Goal: Download file/media

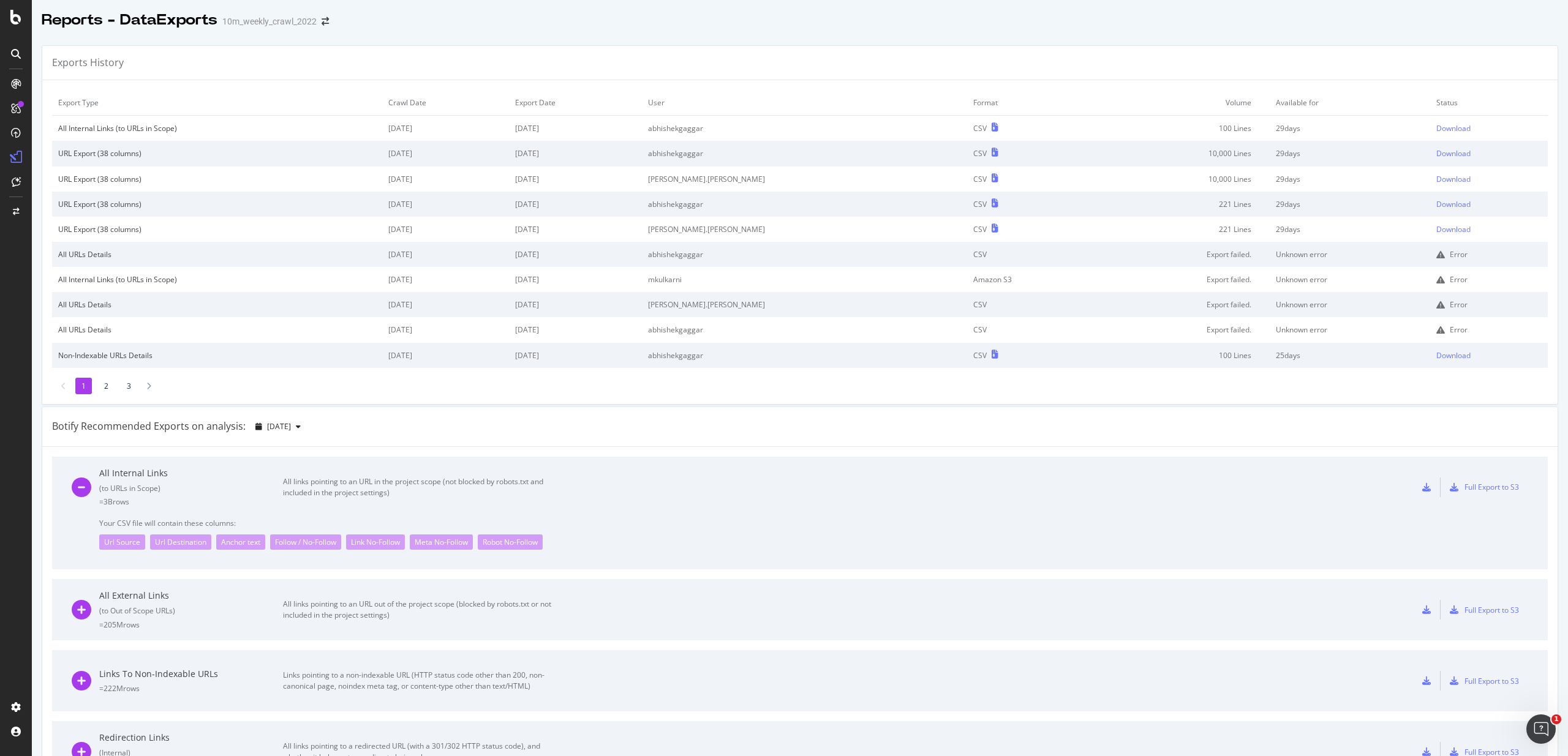
click at [1083, 53] on div "Exports History" at bounding box center [800, 63] width 1515 height 34
click at [1442, 129] on div "Download" at bounding box center [1457, 128] width 34 height 10
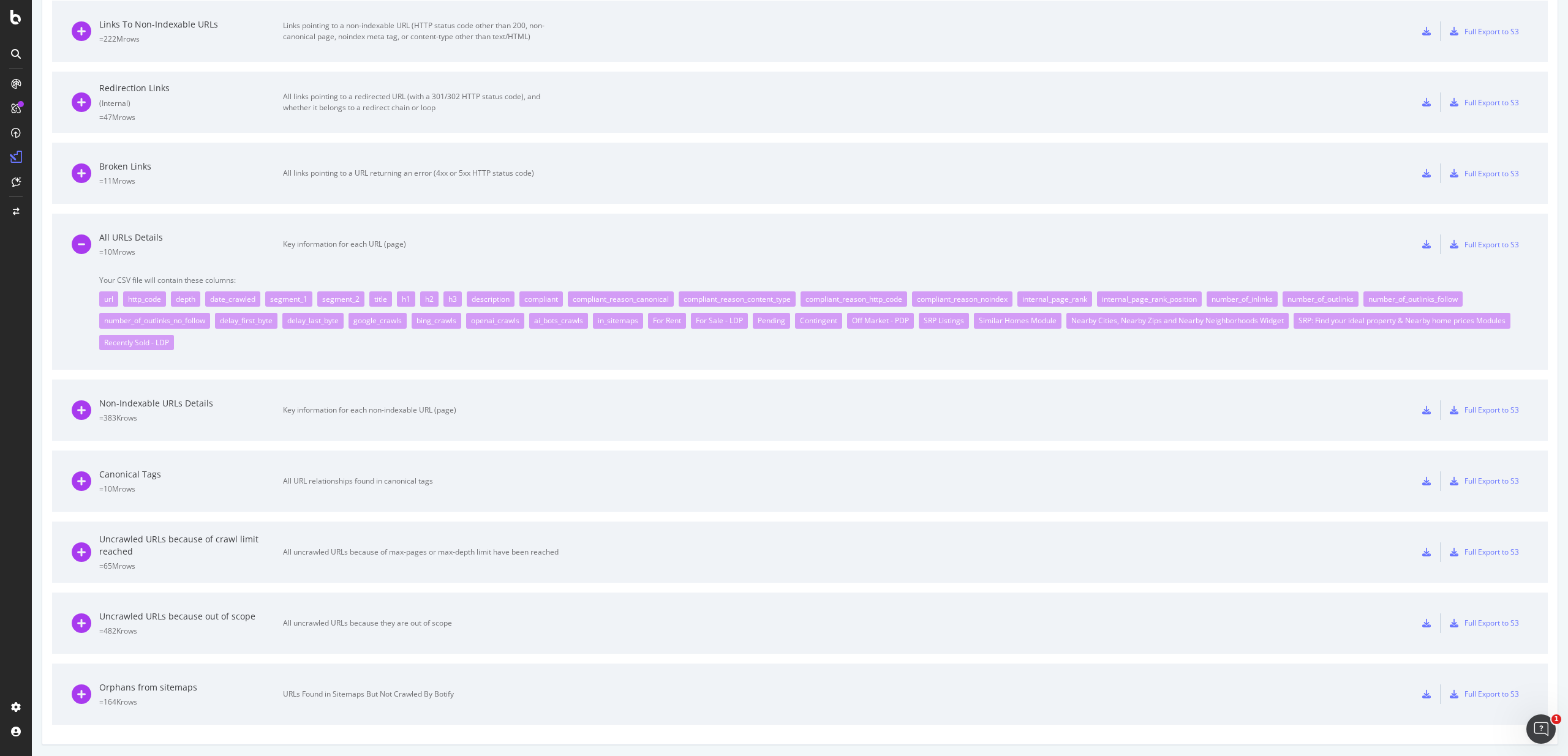
click at [1424, 245] on icon at bounding box center [1426, 244] width 9 height 9
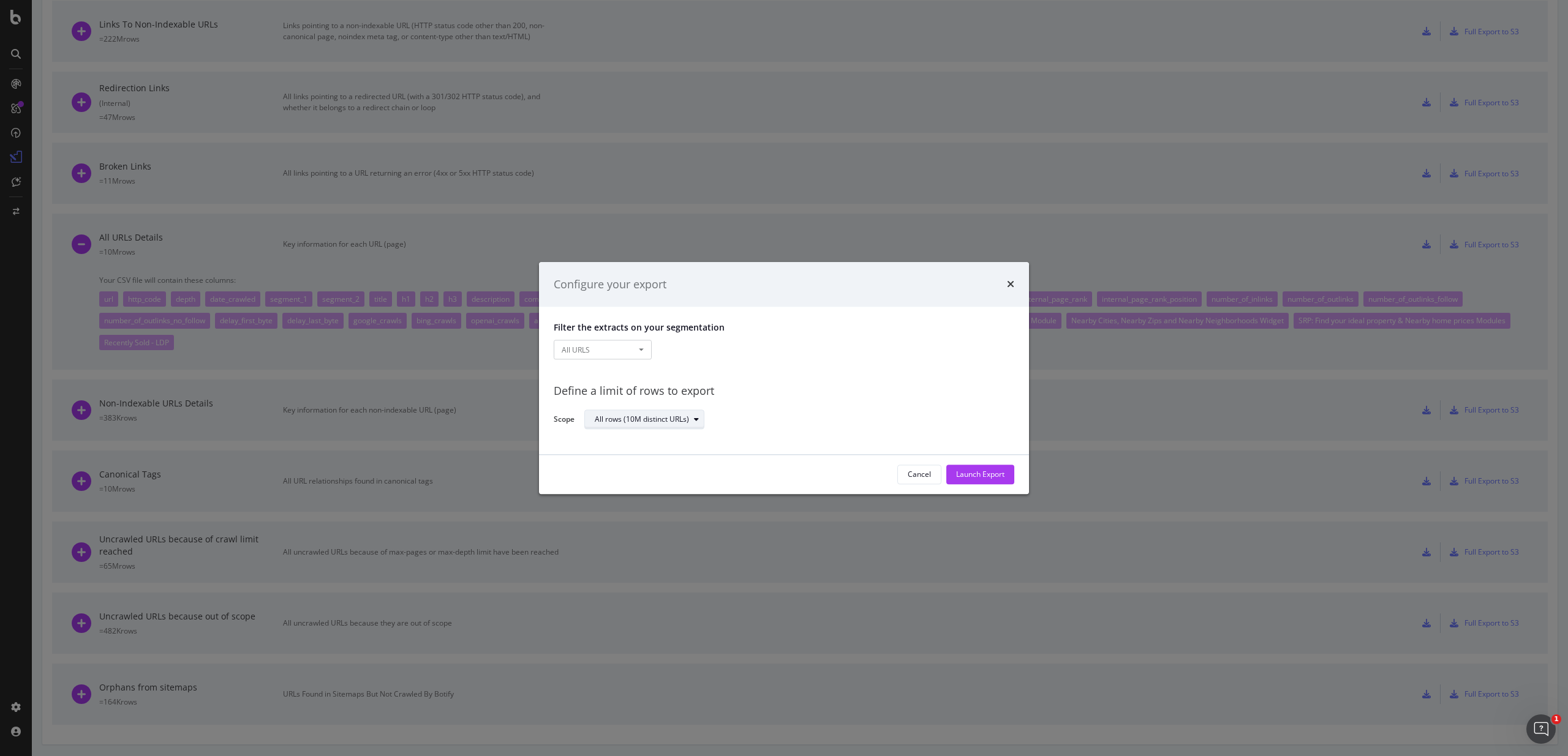
click at [646, 425] on div "All rows (10M distinct URLs)" at bounding box center [649, 420] width 109 height 17
click at [654, 418] on div "All rows (10M distinct URLs)" at bounding box center [641, 420] width 94 height 7
click at [974, 472] on div "Launch Export" at bounding box center [980, 474] width 49 height 10
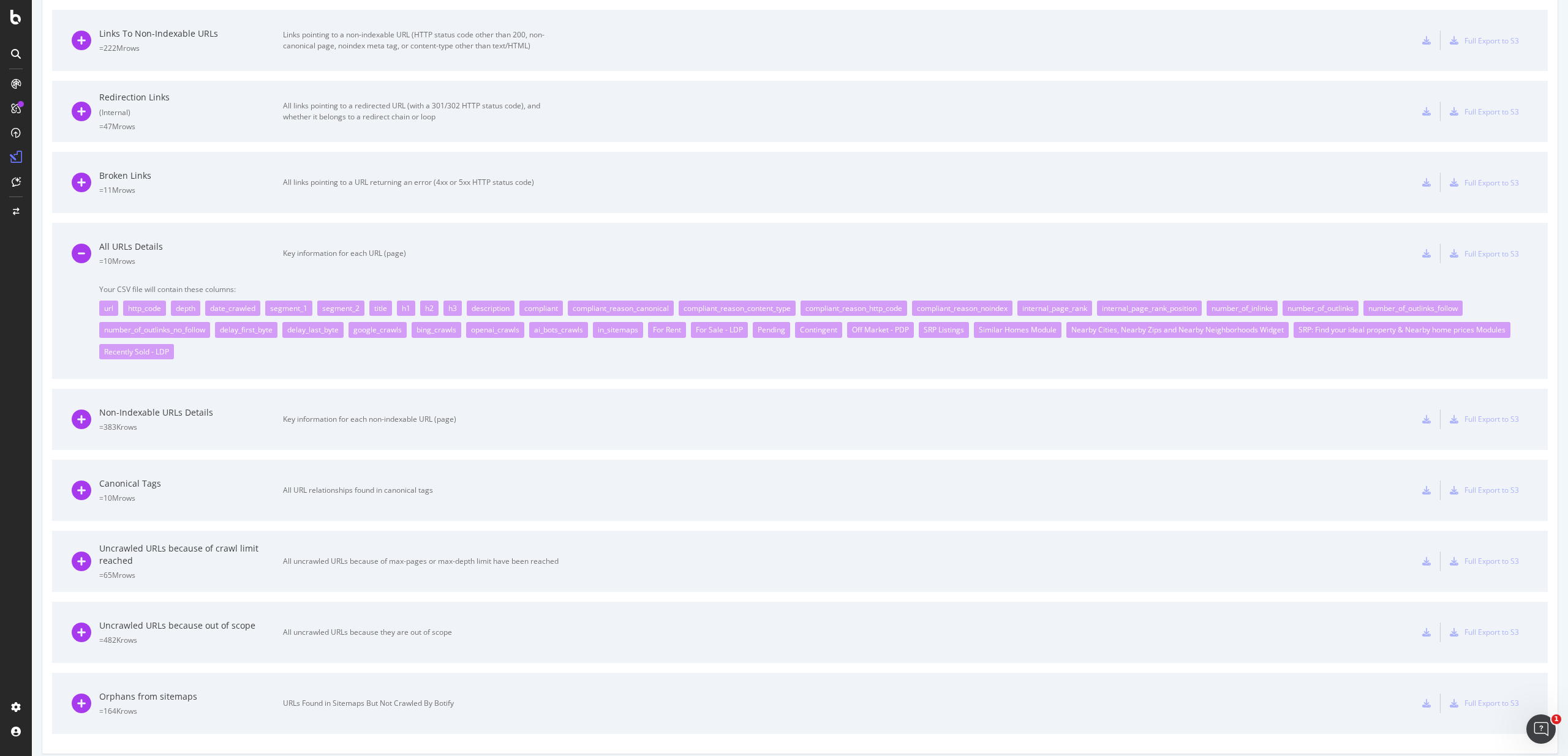
scroll to position [0, 0]
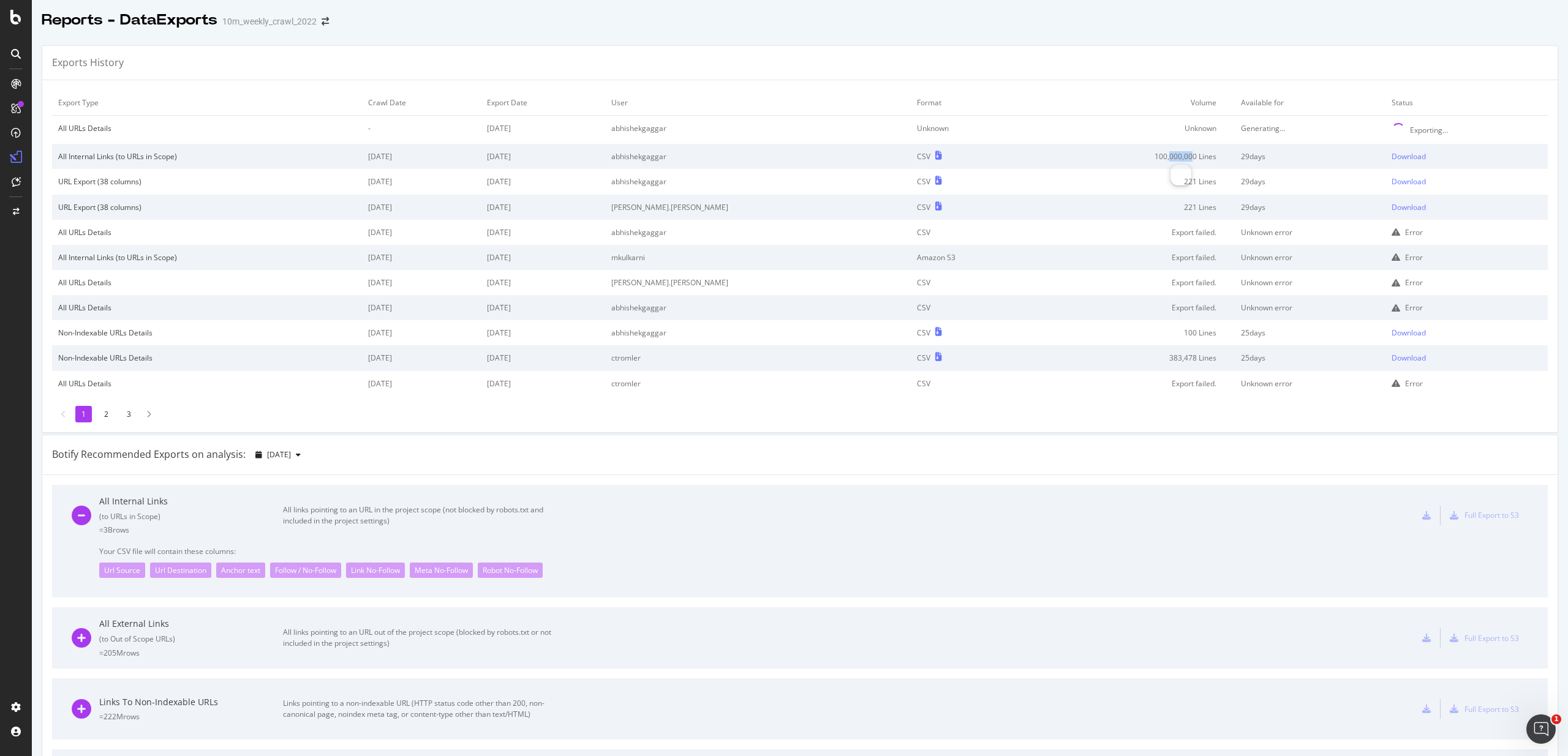
drag, startPoint x: 1144, startPoint y: 157, endPoint x: 1167, endPoint y: 156, distance: 23.0
click at [1167, 156] on td "100,000,000 Lines" at bounding box center [1132, 156] width 204 height 25
drag, startPoint x: 1167, startPoint y: 156, endPoint x: 1132, endPoint y: 157, distance: 35.0
click at [1132, 157] on td "100,000,000 Lines" at bounding box center [1132, 156] width 204 height 25
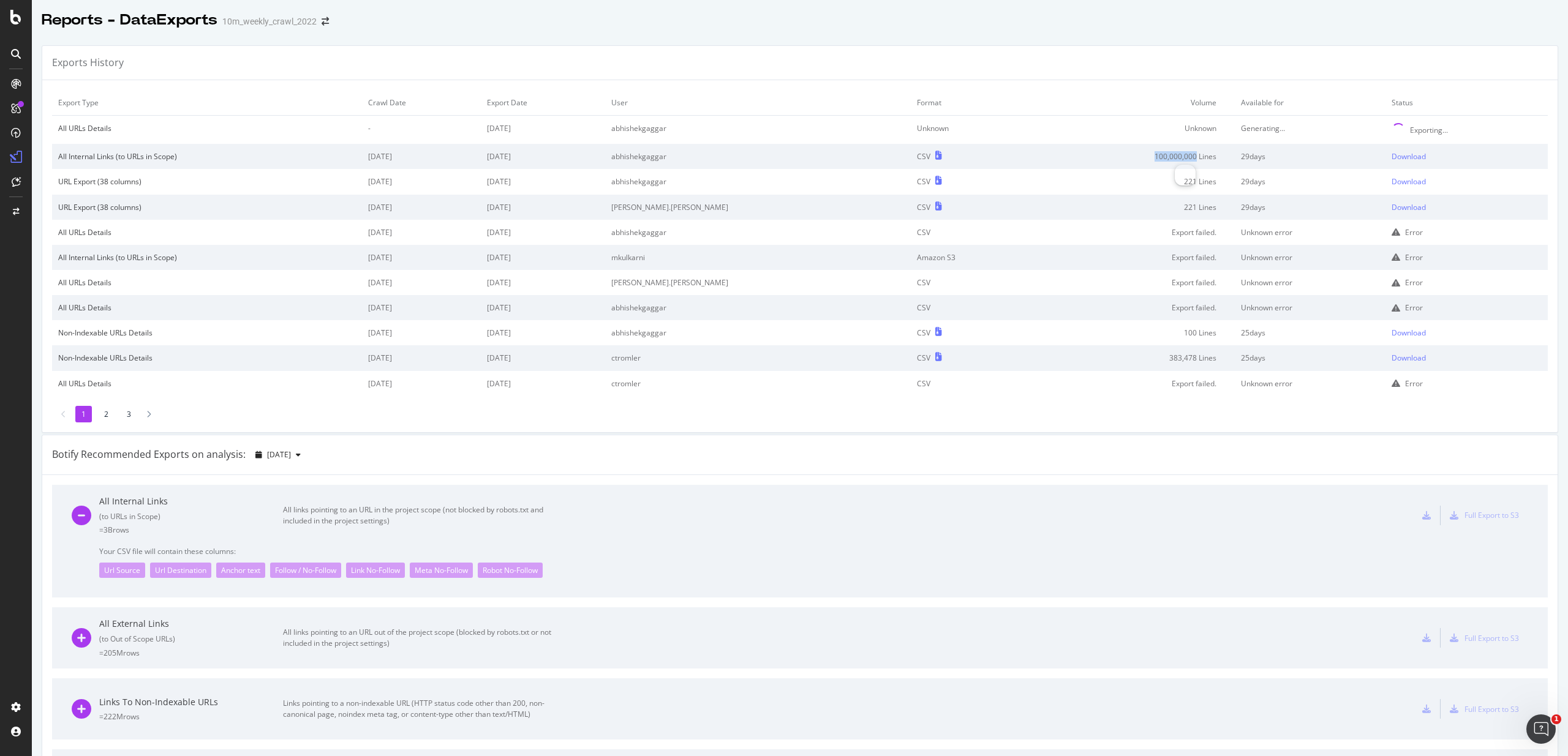
click at [1132, 157] on td "100,000,000 Lines" at bounding box center [1132, 156] width 204 height 25
drag, startPoint x: 1132, startPoint y: 157, endPoint x: 1241, endPoint y: 162, distance: 109.1
click at [1241, 162] on tr "All Internal Links (to URLs in Scope) 2025 Sep. 2nd 2025 Sep. 17th abhishekgagg…" at bounding box center [800, 156] width 1495 height 25
click at [1241, 162] on td "29 days" at bounding box center [1310, 156] width 151 height 25
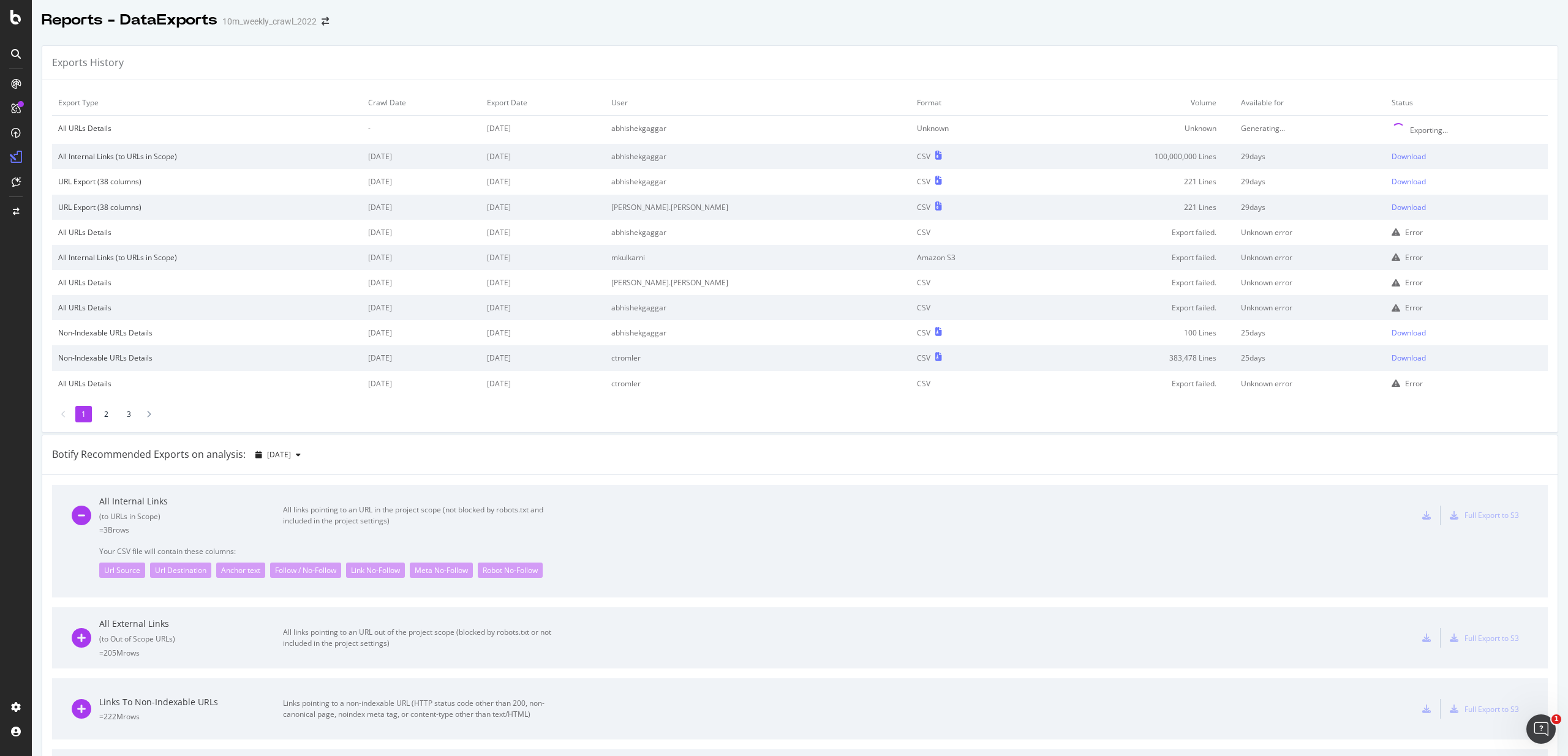
click at [1241, 162] on td "29 days" at bounding box center [1310, 156] width 151 height 25
click at [143, 157] on div "All Internal Links (to URLs in Scope)" at bounding box center [207, 156] width 298 height 10
drag, startPoint x: 143, startPoint y: 157, endPoint x: 212, endPoint y: 157, distance: 69.0
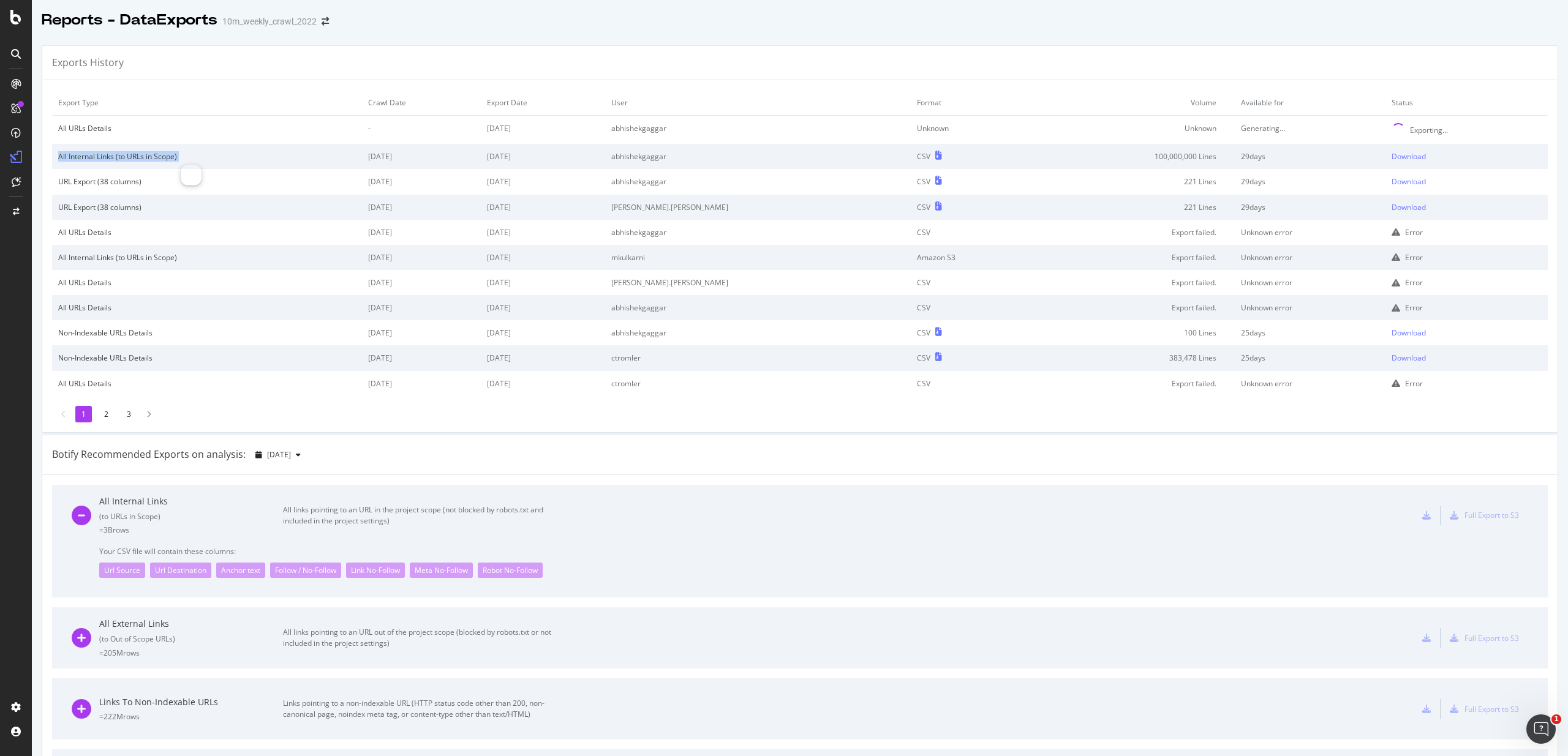
click at [212, 157] on div "All Internal Links (to URLs in Scope)" at bounding box center [207, 156] width 298 height 10
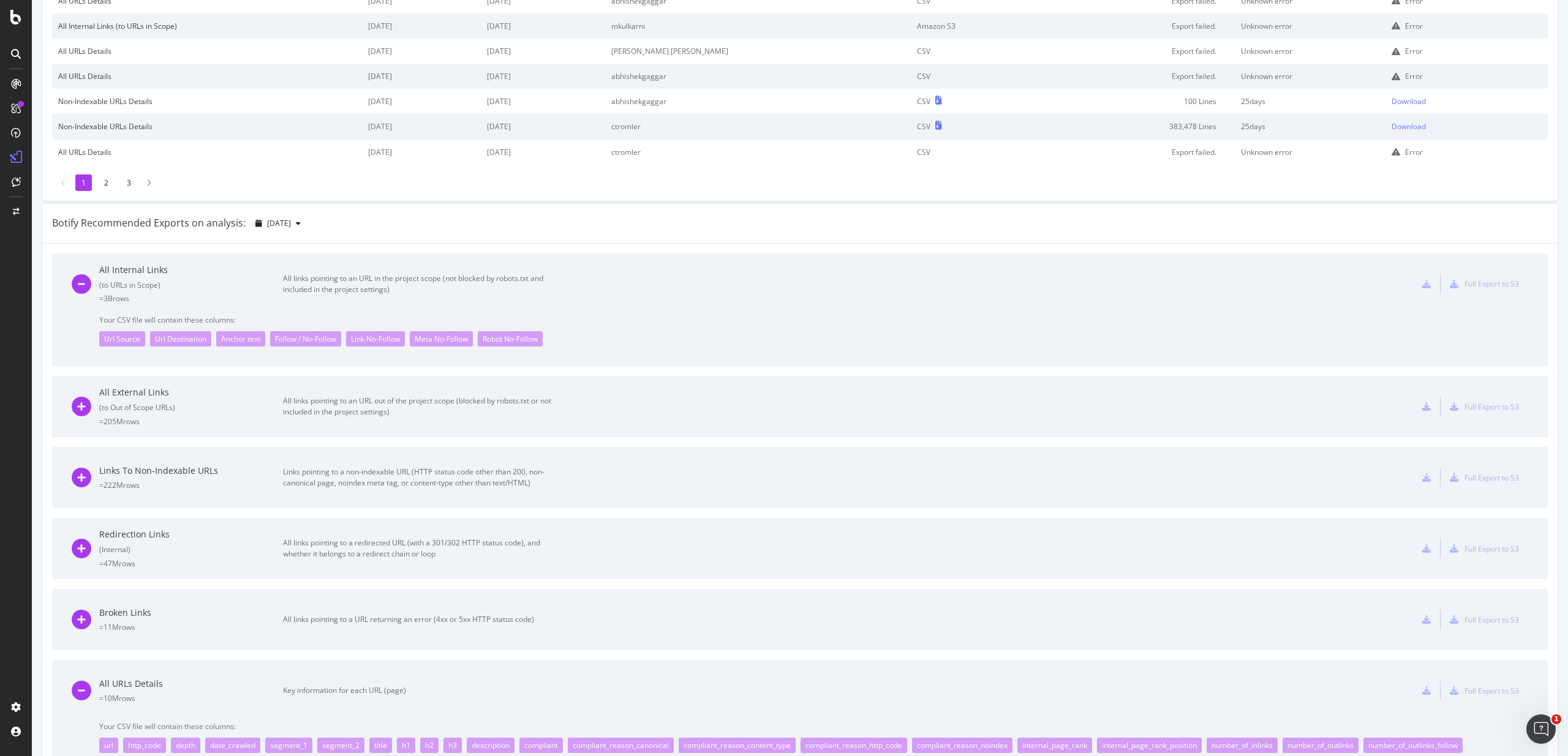
scroll to position [240, 0]
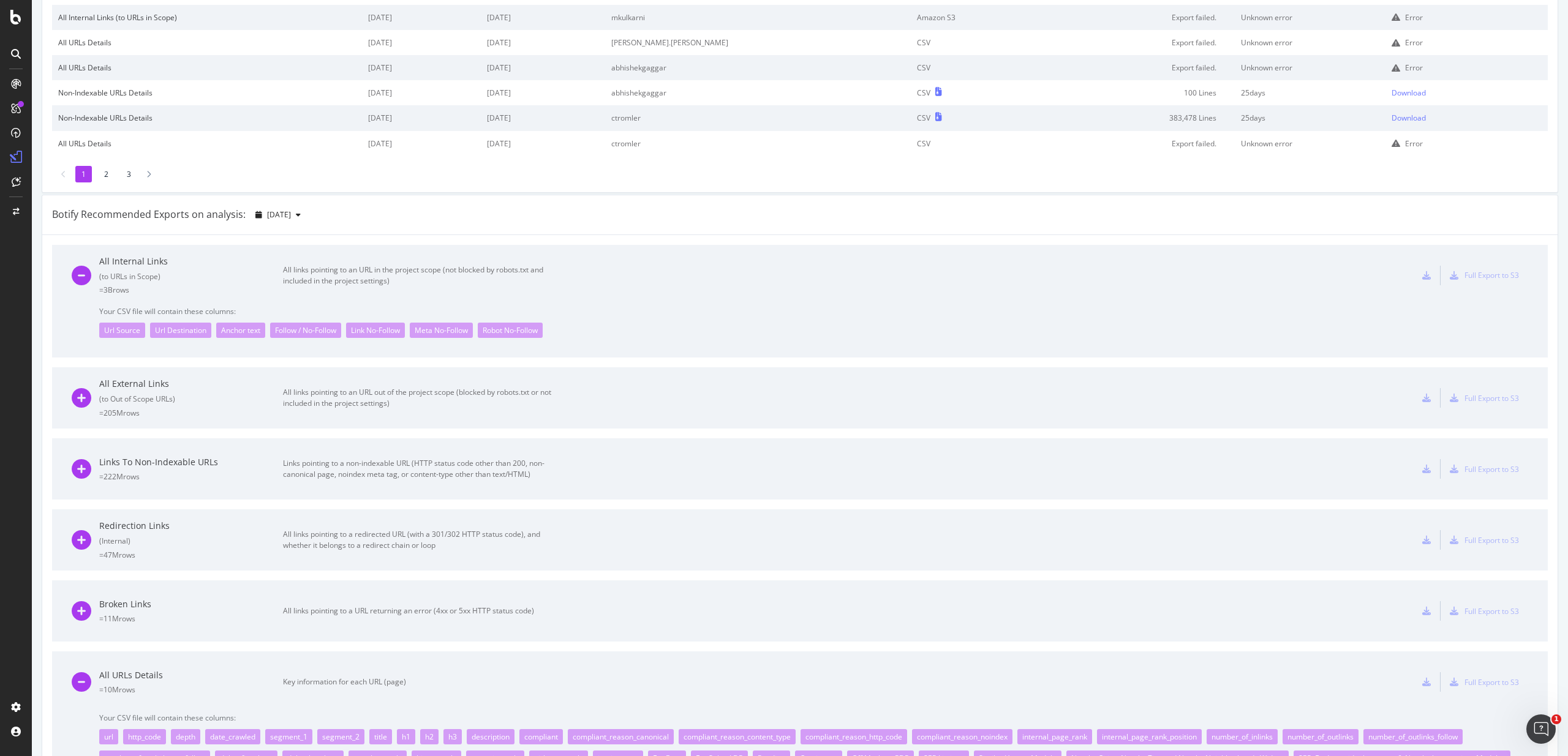
click at [488, 408] on div "All links pointing to an URL out of the project scope (blocked by robots.txt or…" at bounding box center [421, 398] width 276 height 22
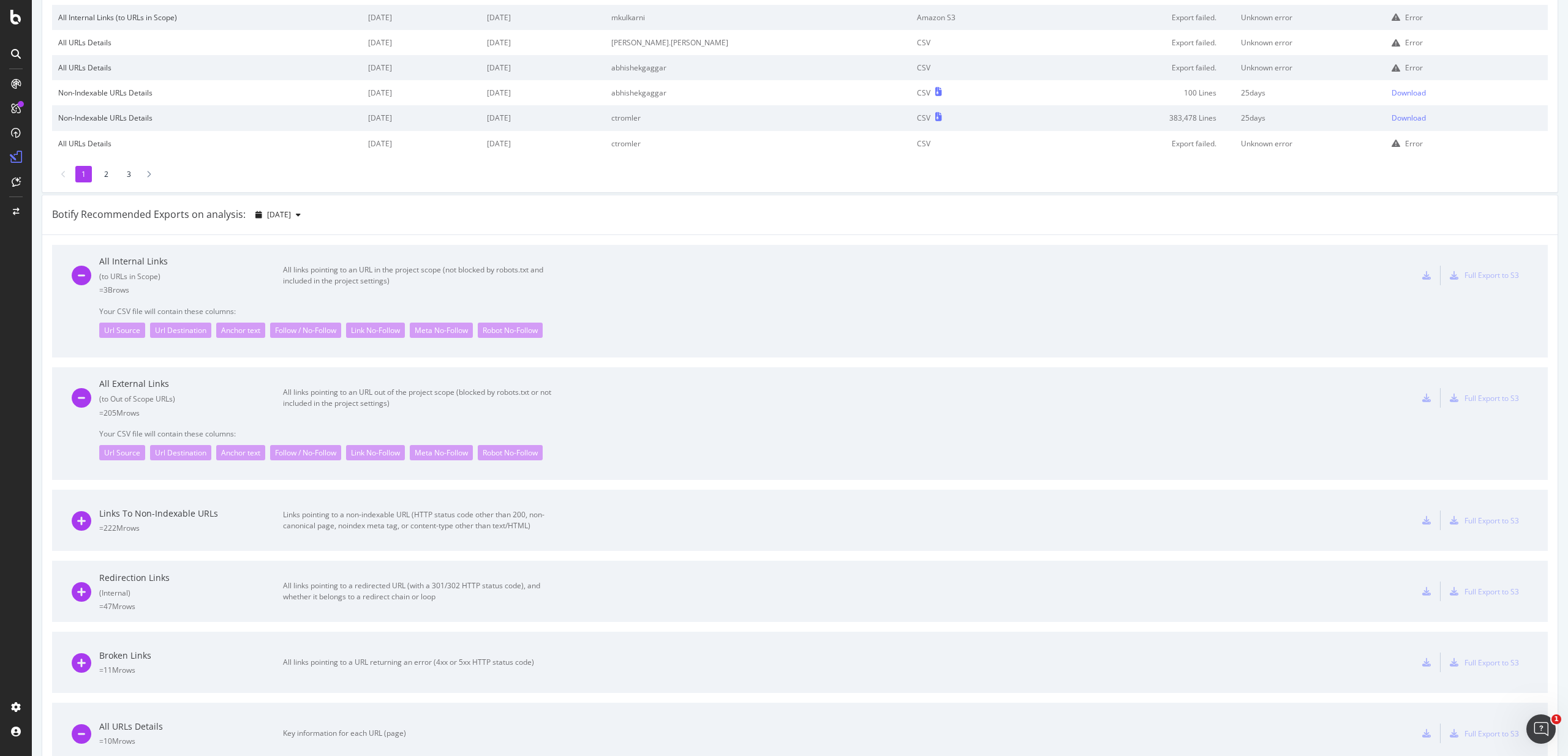
click at [476, 511] on div "Links pointing to a non-indexable URL (HTTP status code other than 200, non-can…" at bounding box center [421, 520] width 276 height 22
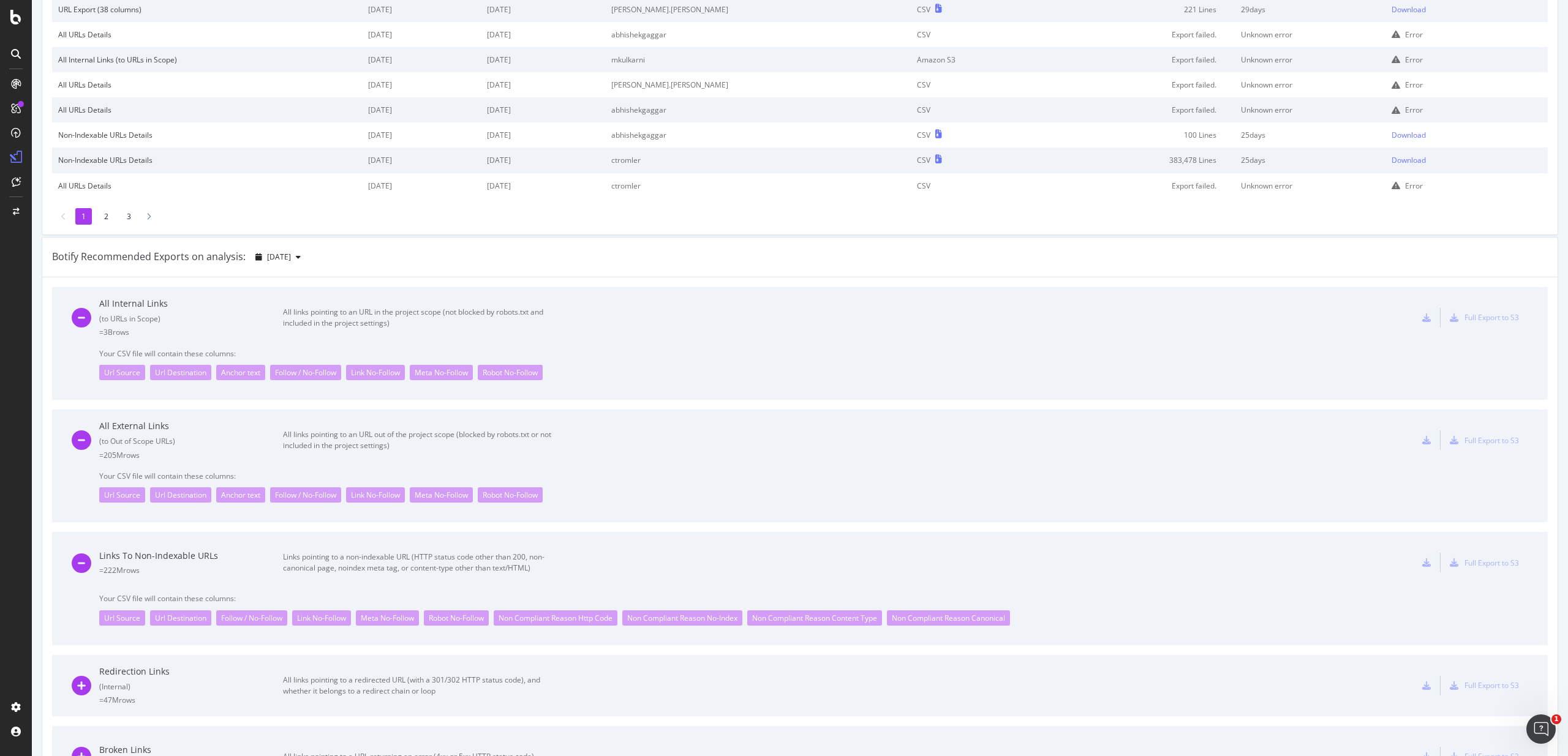
scroll to position [198, 0]
click at [327, 444] on div "All links pointing to an URL out of the project scope (blocked by robots.txt or…" at bounding box center [421, 439] width 276 height 22
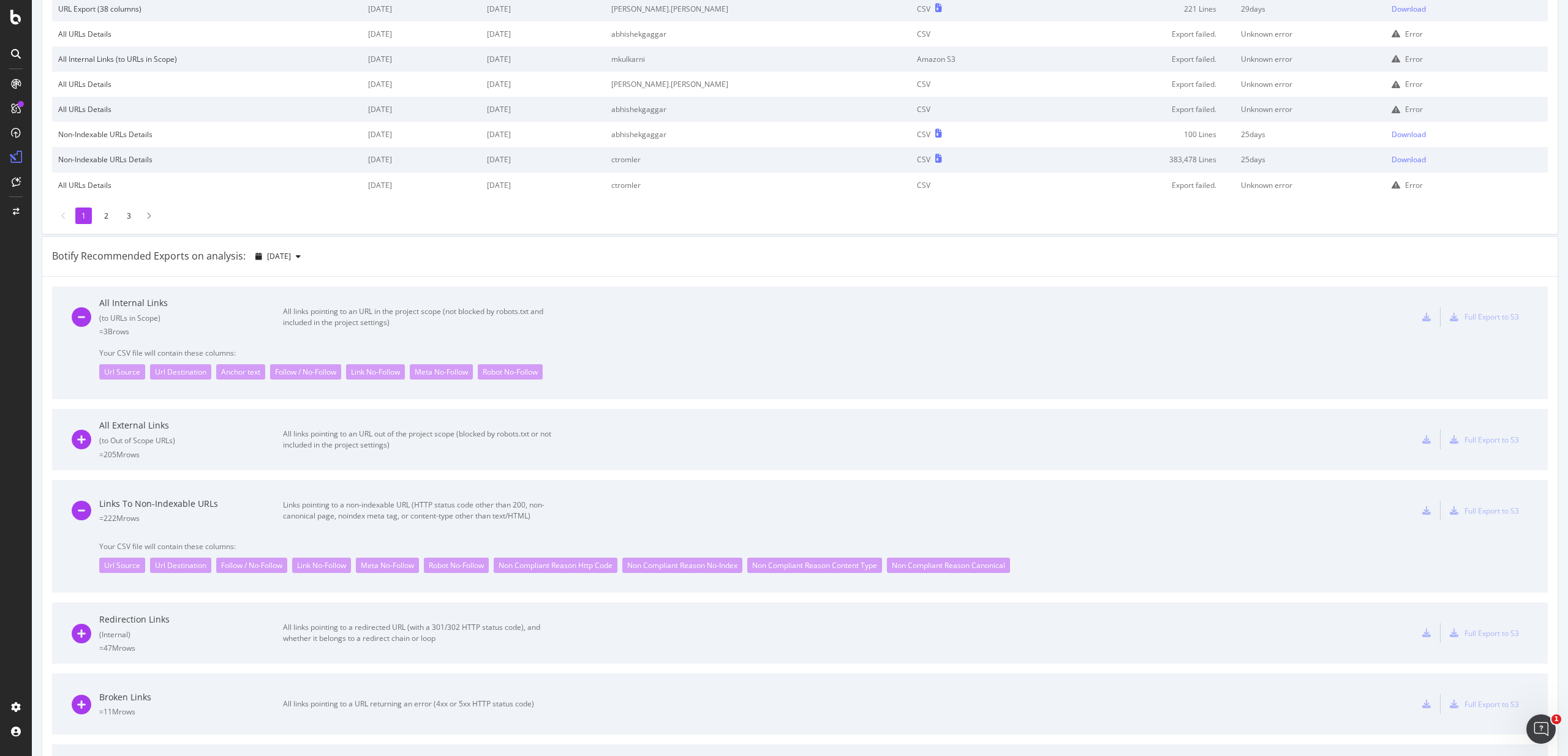
click at [349, 429] on div "All links pointing to an URL out of the project scope (blocked by robots.txt or…" at bounding box center [421, 440] width 276 height 22
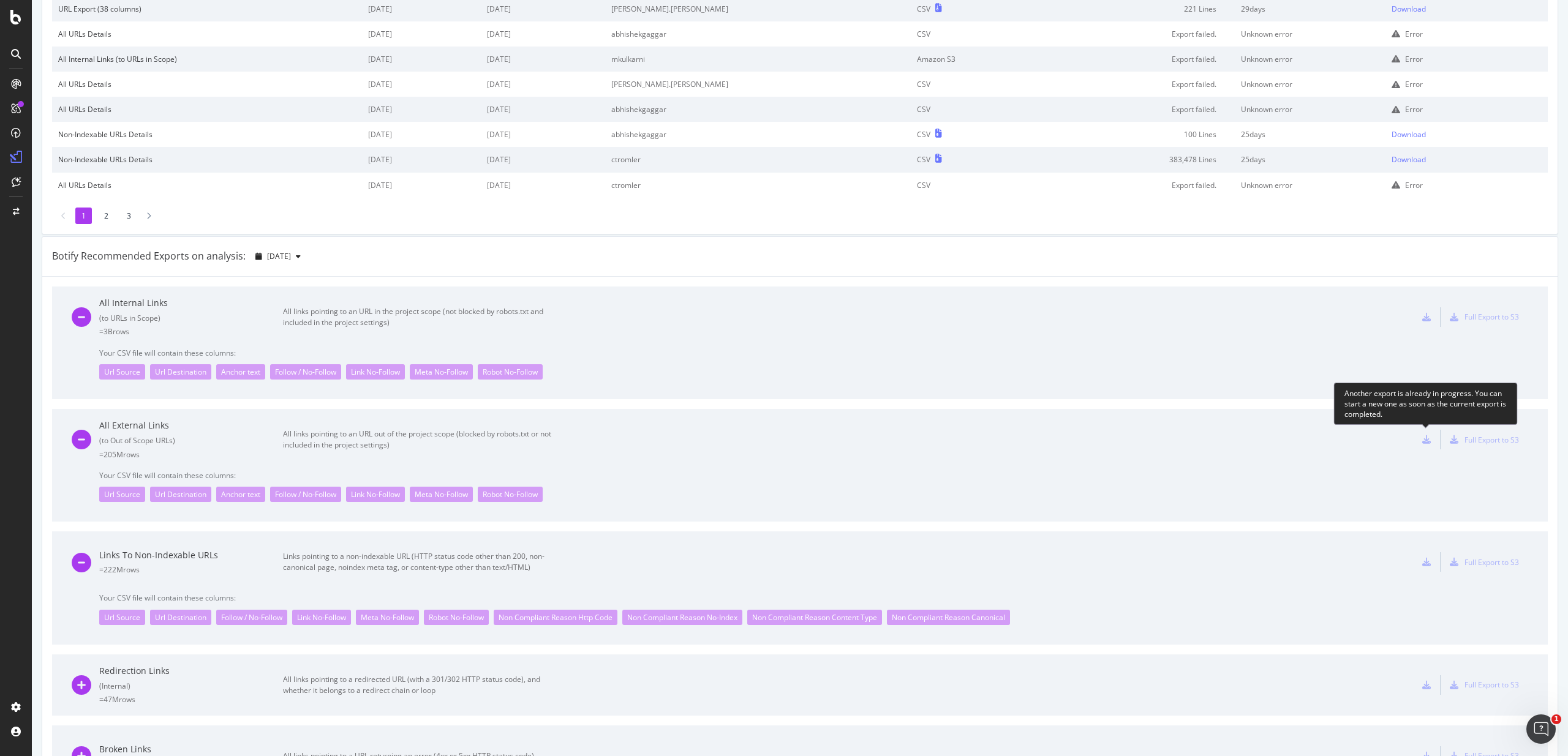
click at [1420, 440] on div at bounding box center [1426, 440] width 27 height 20
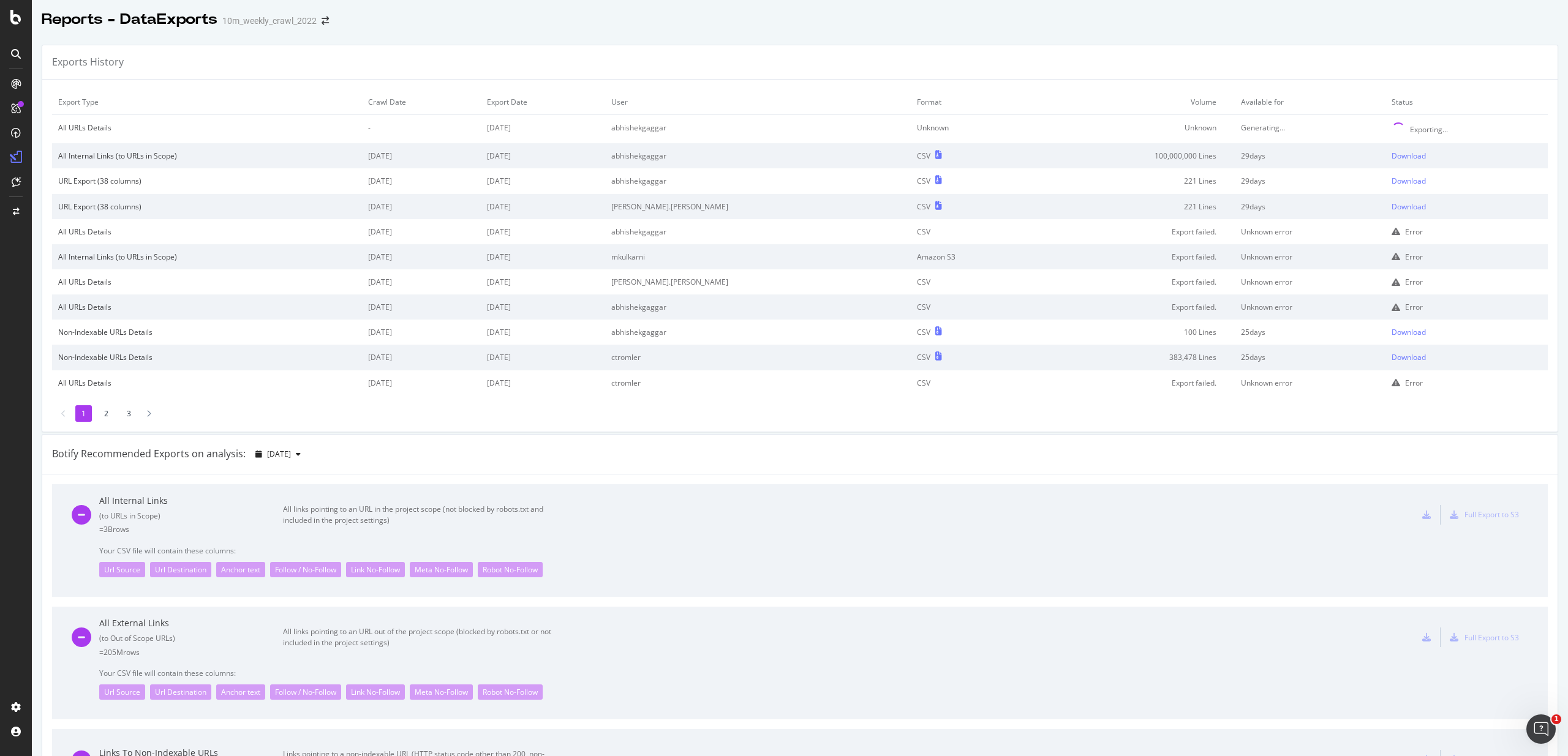
scroll to position [0, 0]
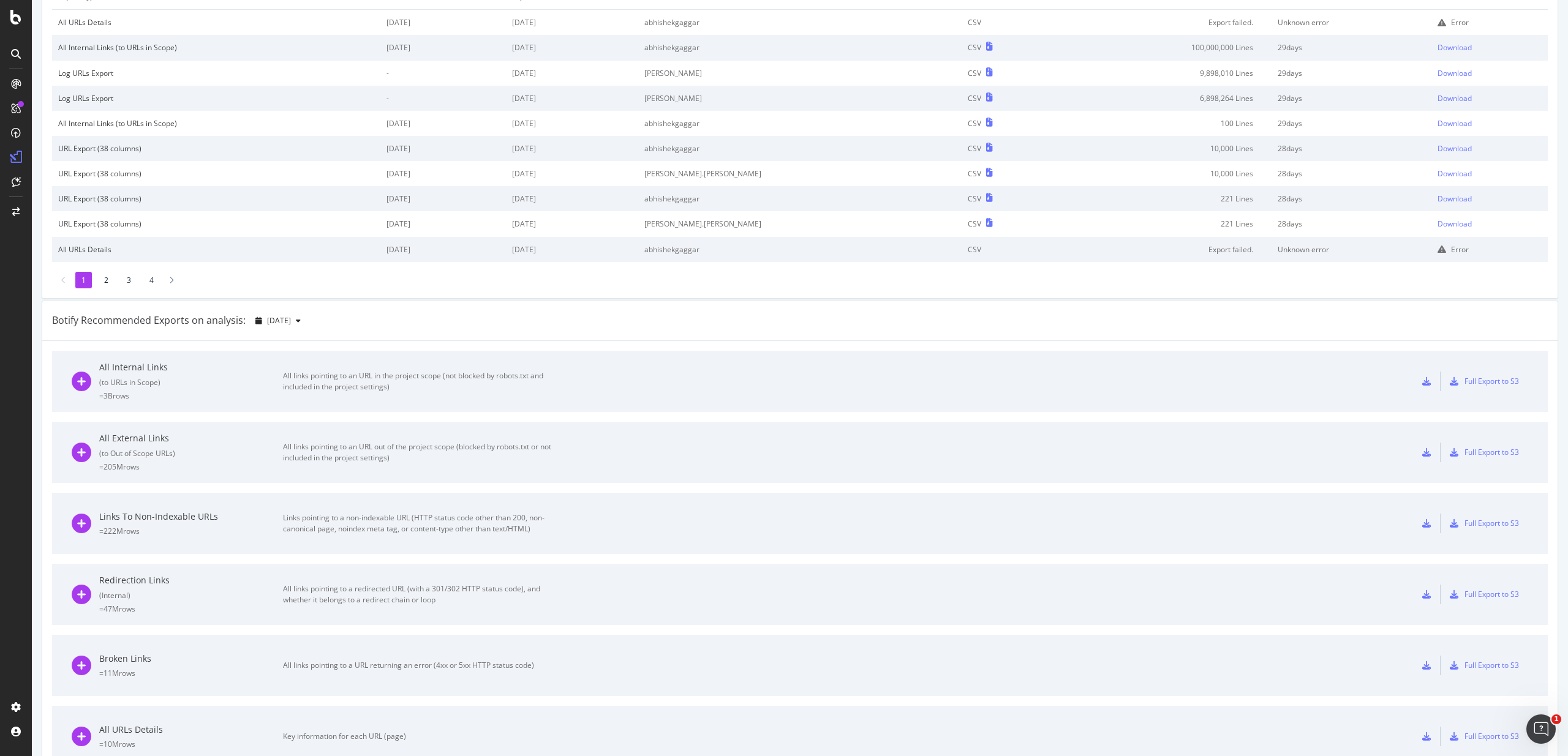
scroll to position [108, 0]
click at [1426, 450] on icon at bounding box center [1426, 451] width 9 height 9
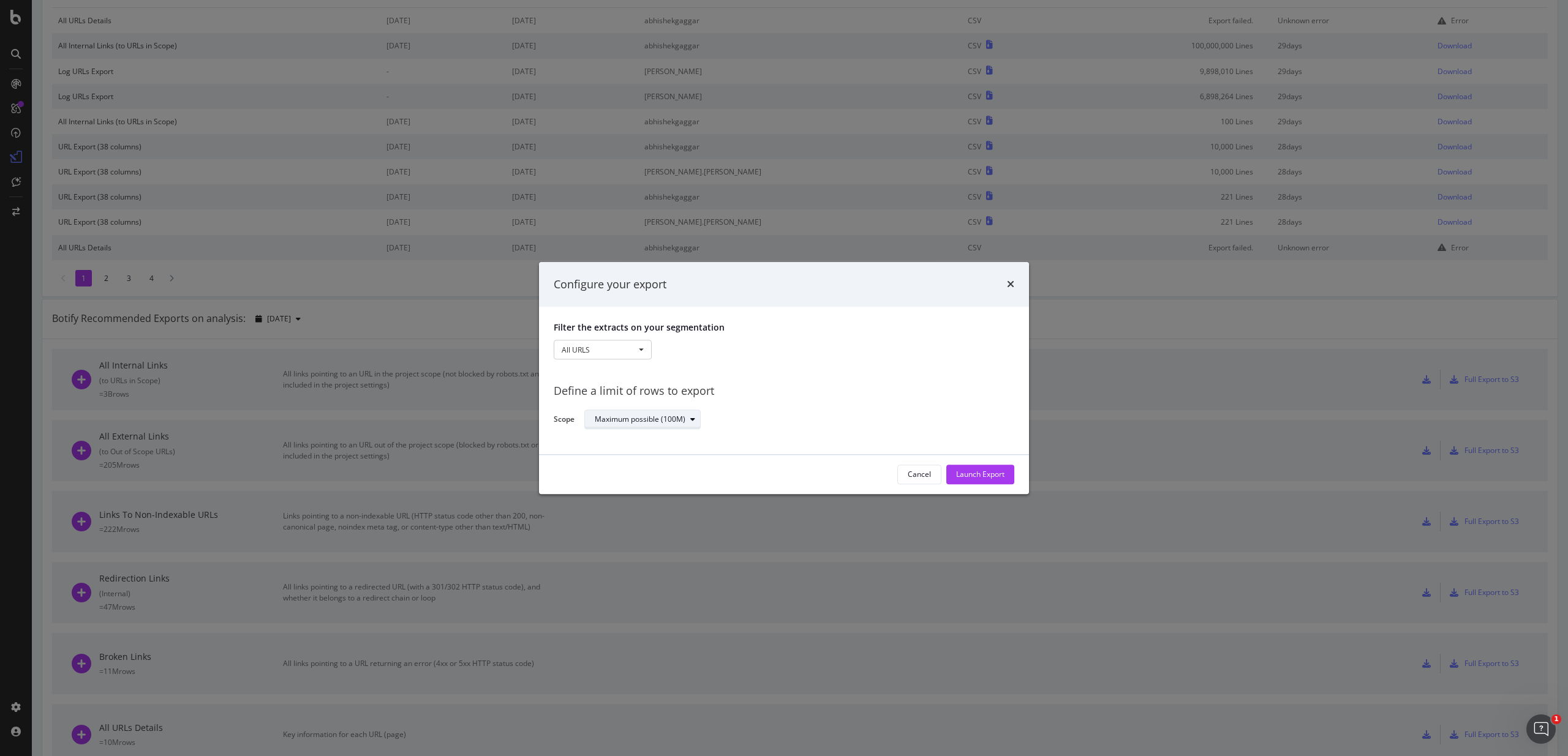
click at [678, 412] on div "Maximum possible (100M)" at bounding box center [647, 420] width 105 height 17
click at [827, 437] on div "Filter the extracts on your segmentation All URLS All URLS Pagetype Speedworker…" at bounding box center [784, 381] width 490 height 148
click at [998, 476] on div "Launch Export" at bounding box center [980, 474] width 49 height 10
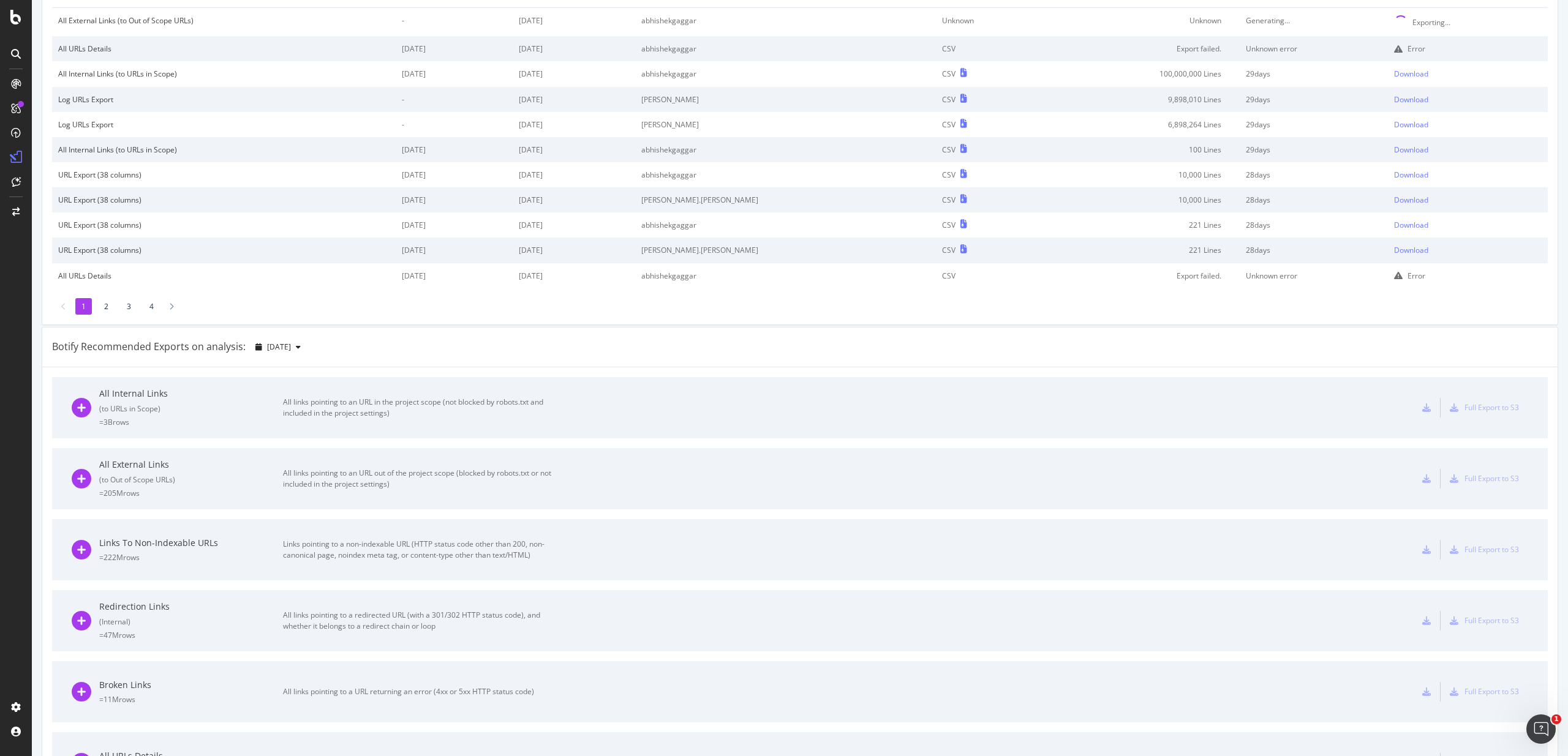
scroll to position [13, 0]
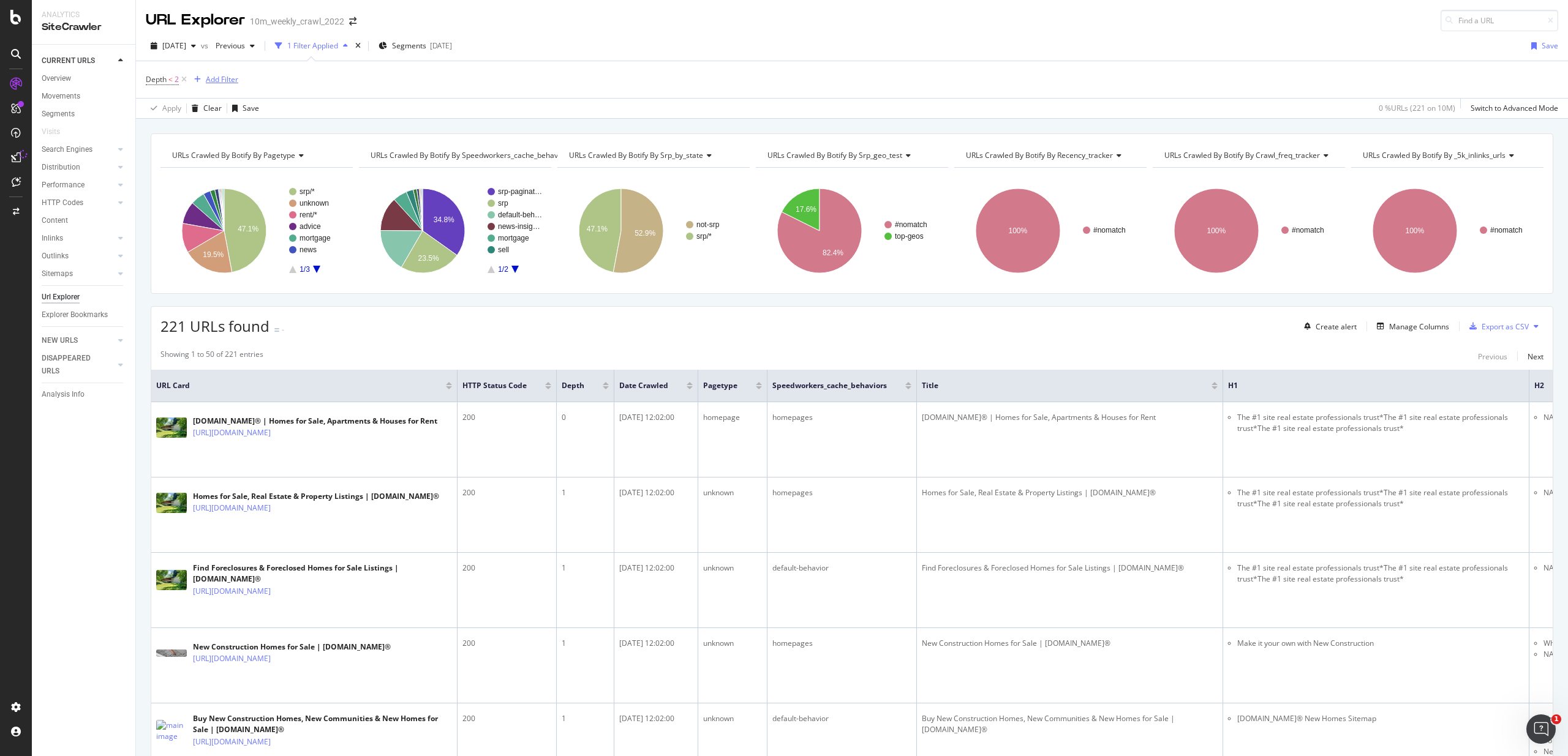
click at [189, 79] on icon at bounding box center [184, 79] width 10 height 12
click at [206, 79] on div "Add Filter" at bounding box center [222, 79] width 33 height 10
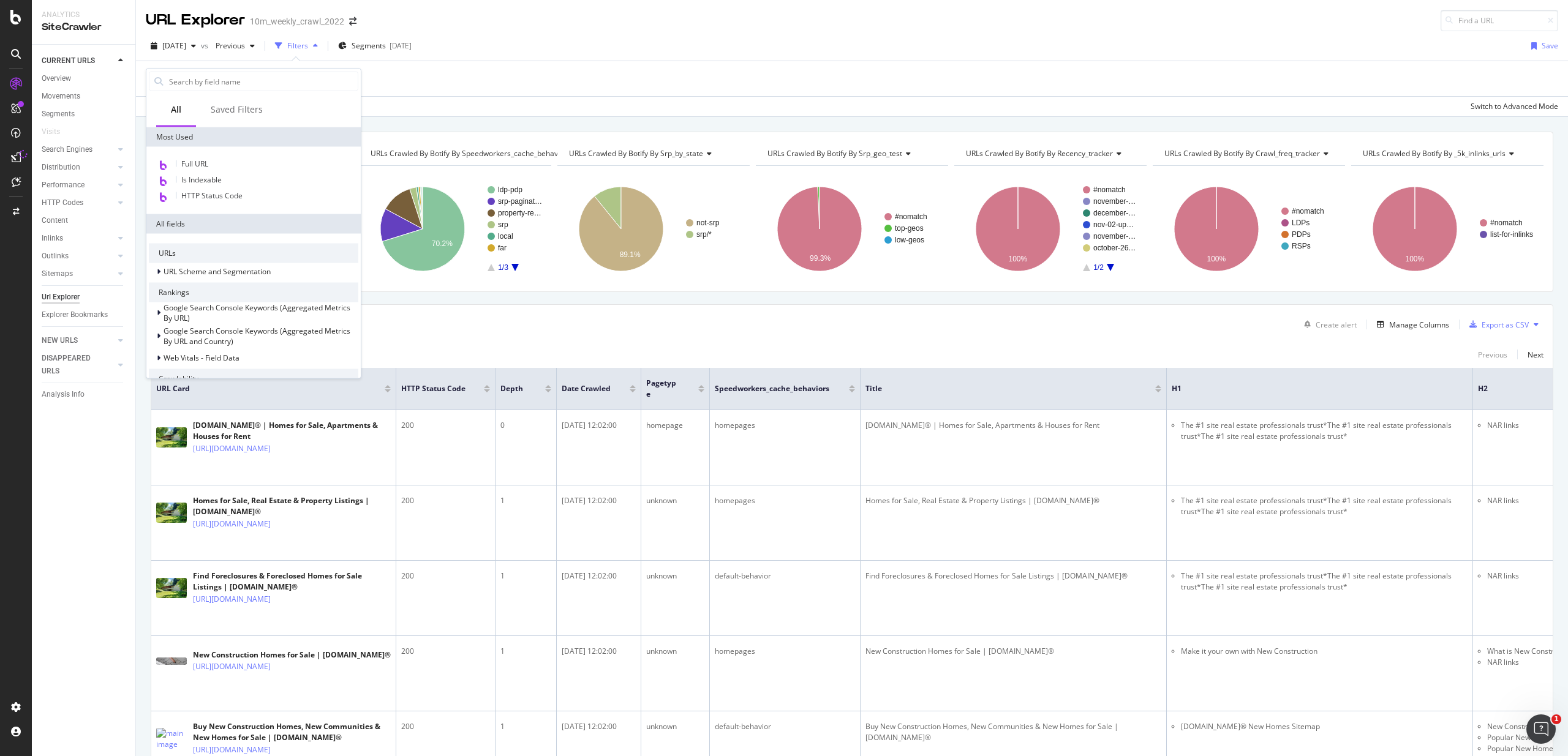
click at [543, 101] on div "Apply Clear Save Switch to Advanced Mode" at bounding box center [852, 106] width 1432 height 20
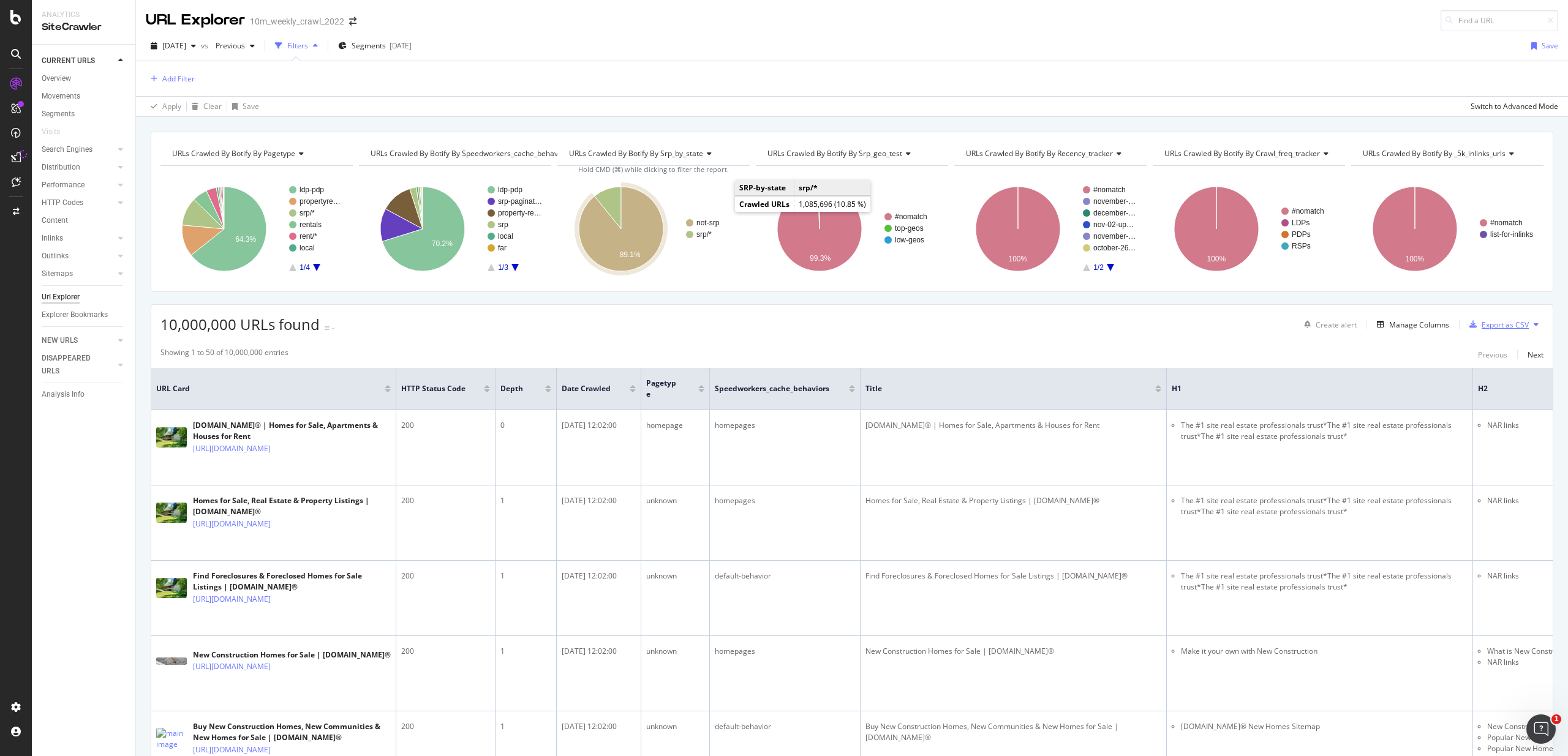
click at [1496, 327] on div "Export as CSV" at bounding box center [1505, 325] width 47 height 10
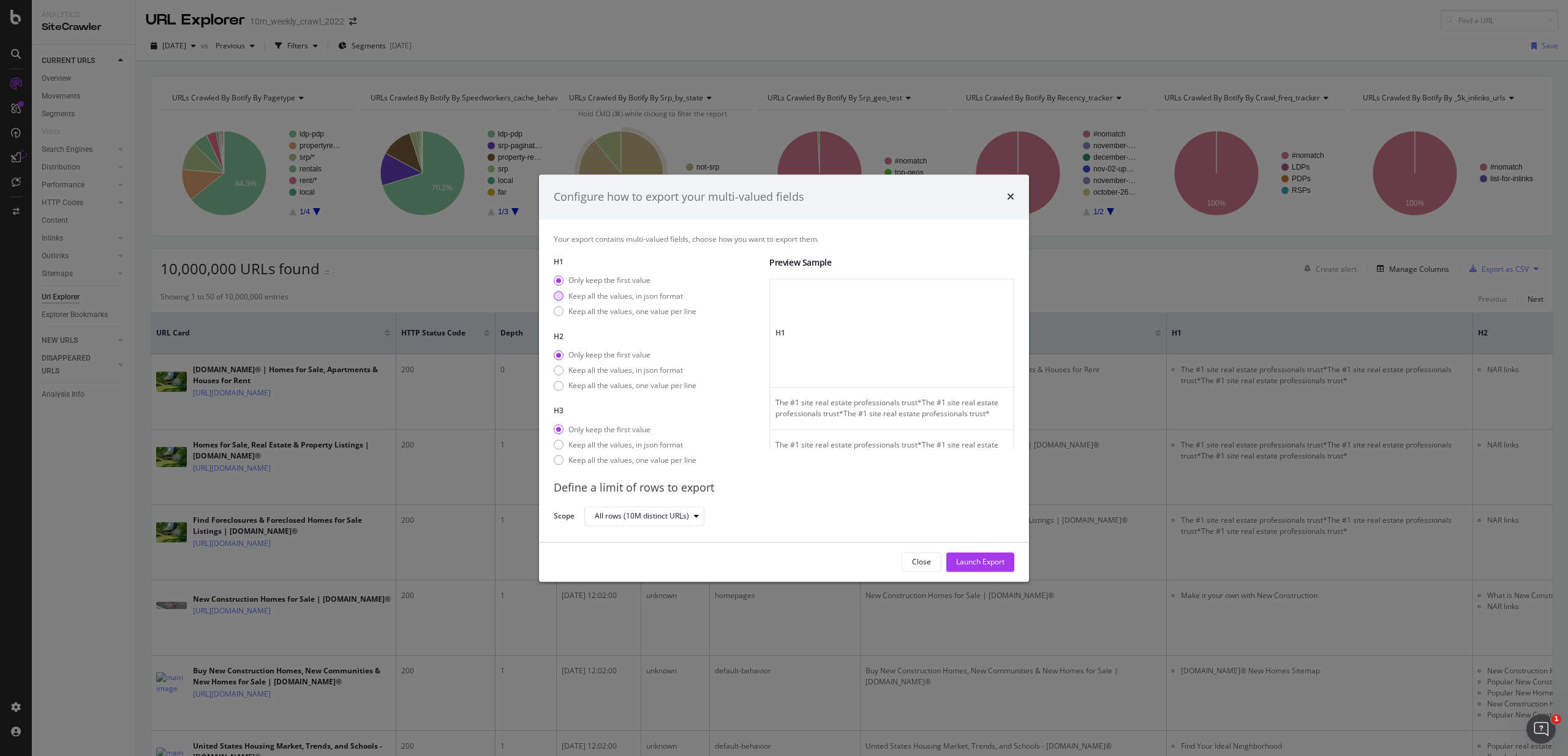
click at [636, 294] on div "Keep all the values, in json format" at bounding box center [626, 296] width 114 height 10
click at [633, 367] on div "Keep all the values, in json format" at bounding box center [626, 370] width 114 height 10
click at [613, 444] on div "Keep all the values, in json format" at bounding box center [626, 445] width 114 height 10
click at [657, 517] on div "All rows (10M distinct URLs)" at bounding box center [641, 517] width 94 height 7
click at [790, 506] on div "All rows (10M distinct URLs)" at bounding box center [794, 516] width 420 height 22
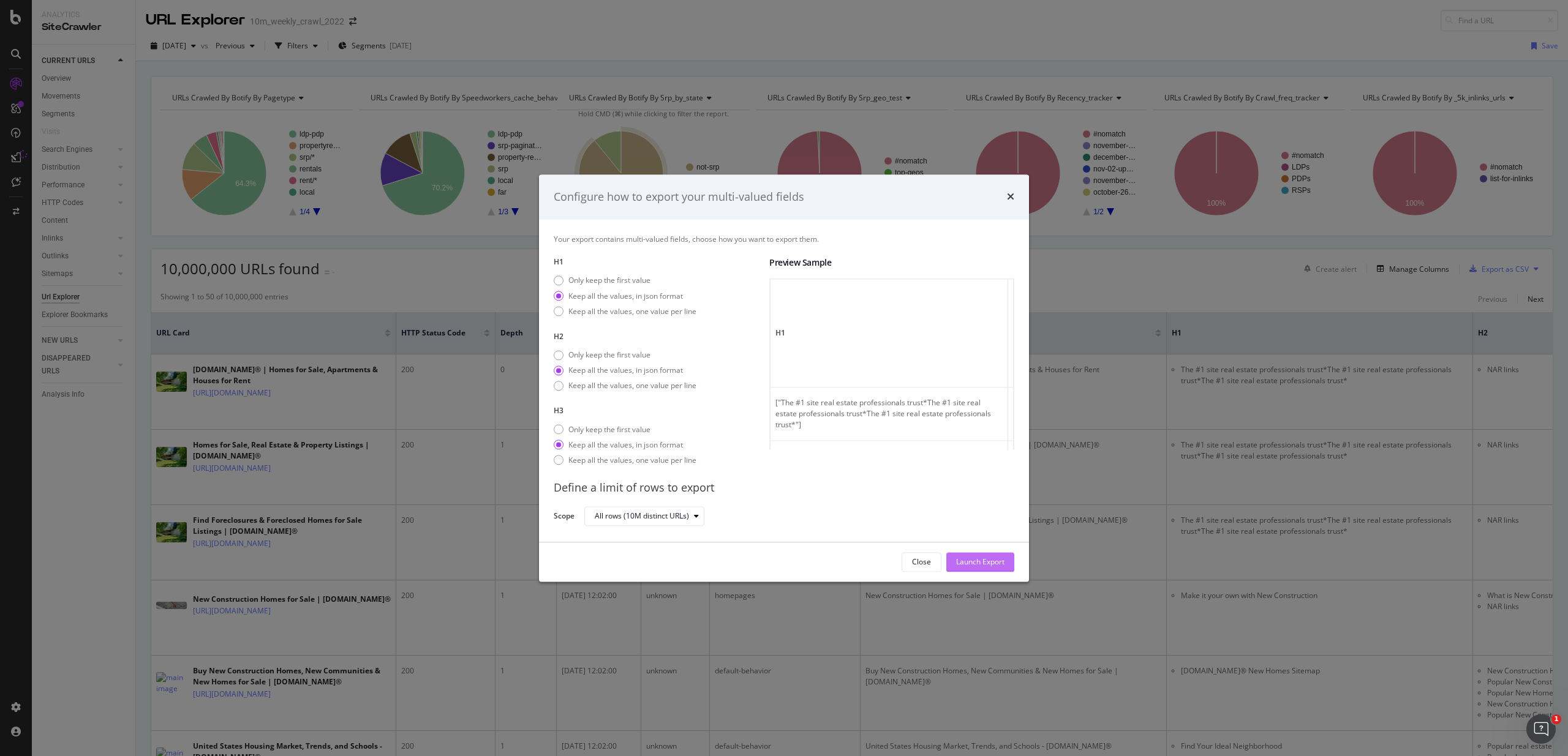
click at [991, 560] on div "Launch Export" at bounding box center [980, 562] width 49 height 10
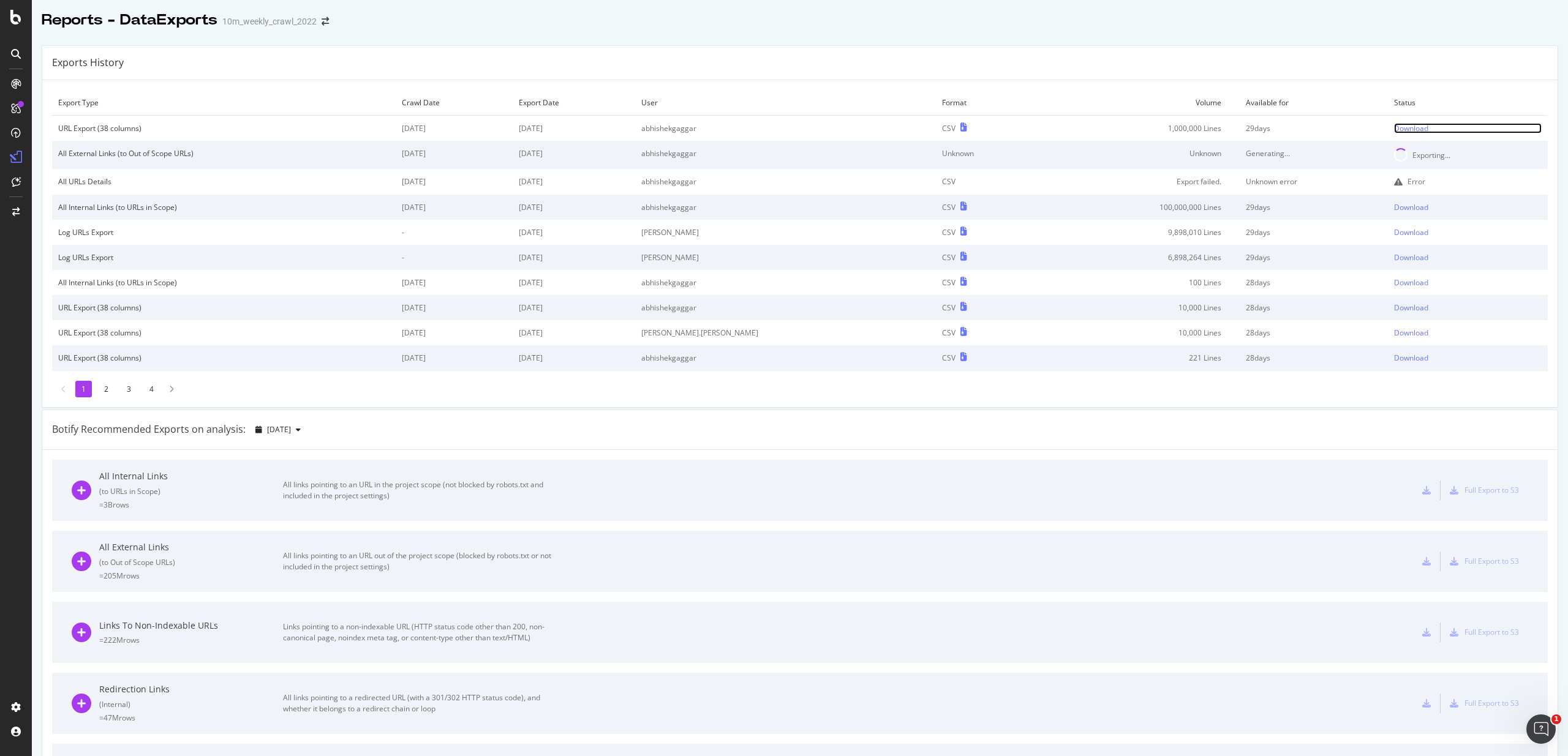
click at [1394, 125] on div "Download" at bounding box center [1411, 128] width 34 height 10
click at [1109, 138] on td "1,000,000 Lines" at bounding box center [1139, 129] width 201 height 26
click at [1139, 129] on td "1,000,000 Lines" at bounding box center [1139, 129] width 201 height 26
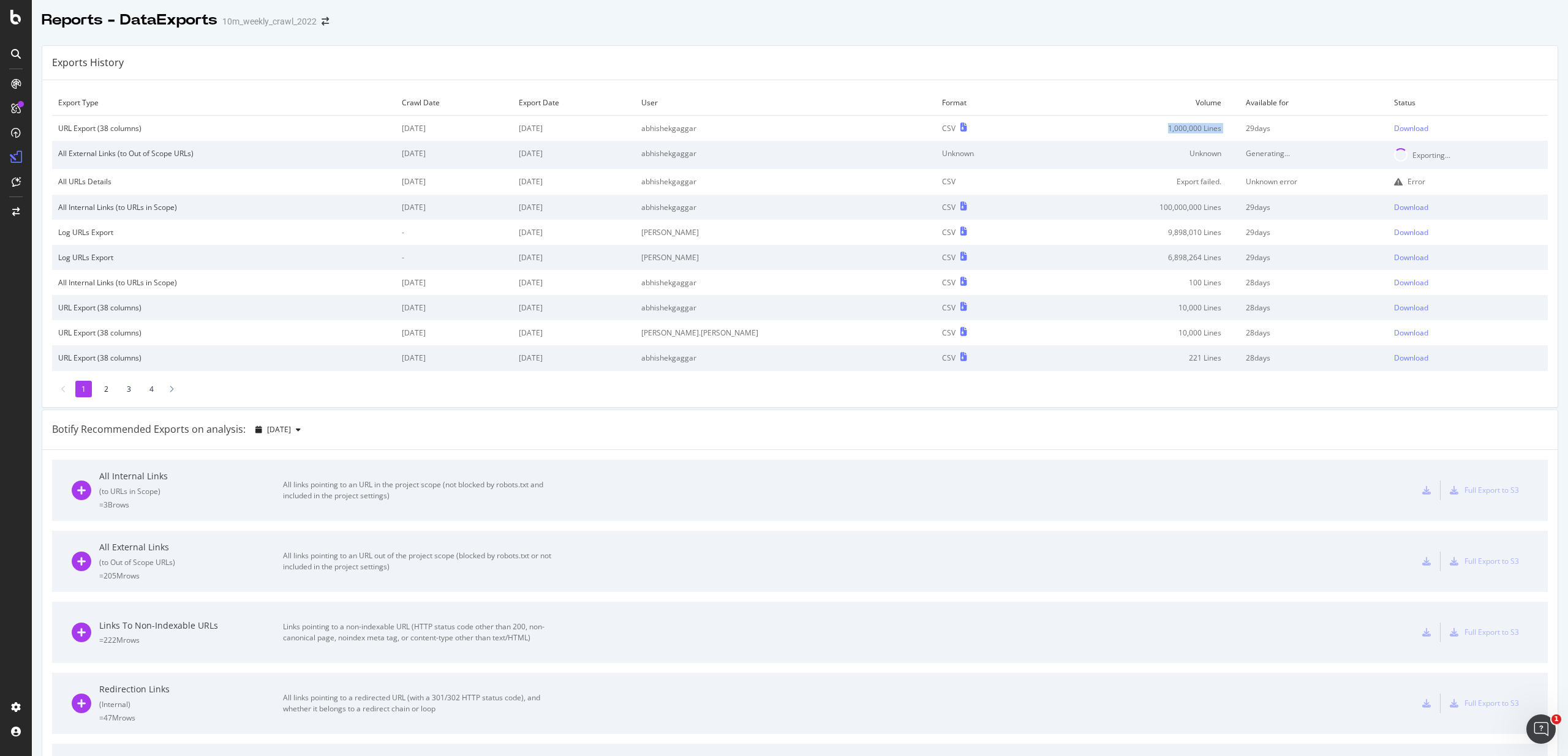
click at [1147, 127] on td "1,000,000 Lines" at bounding box center [1139, 129] width 201 height 26
drag, startPoint x: 1147, startPoint y: 127, endPoint x: 1211, endPoint y: 133, distance: 64.3
click at [1146, 127] on td "1,000,000 Lines" at bounding box center [1139, 129] width 201 height 26
click at [1212, 133] on td "1,000,000 Lines" at bounding box center [1139, 129] width 201 height 26
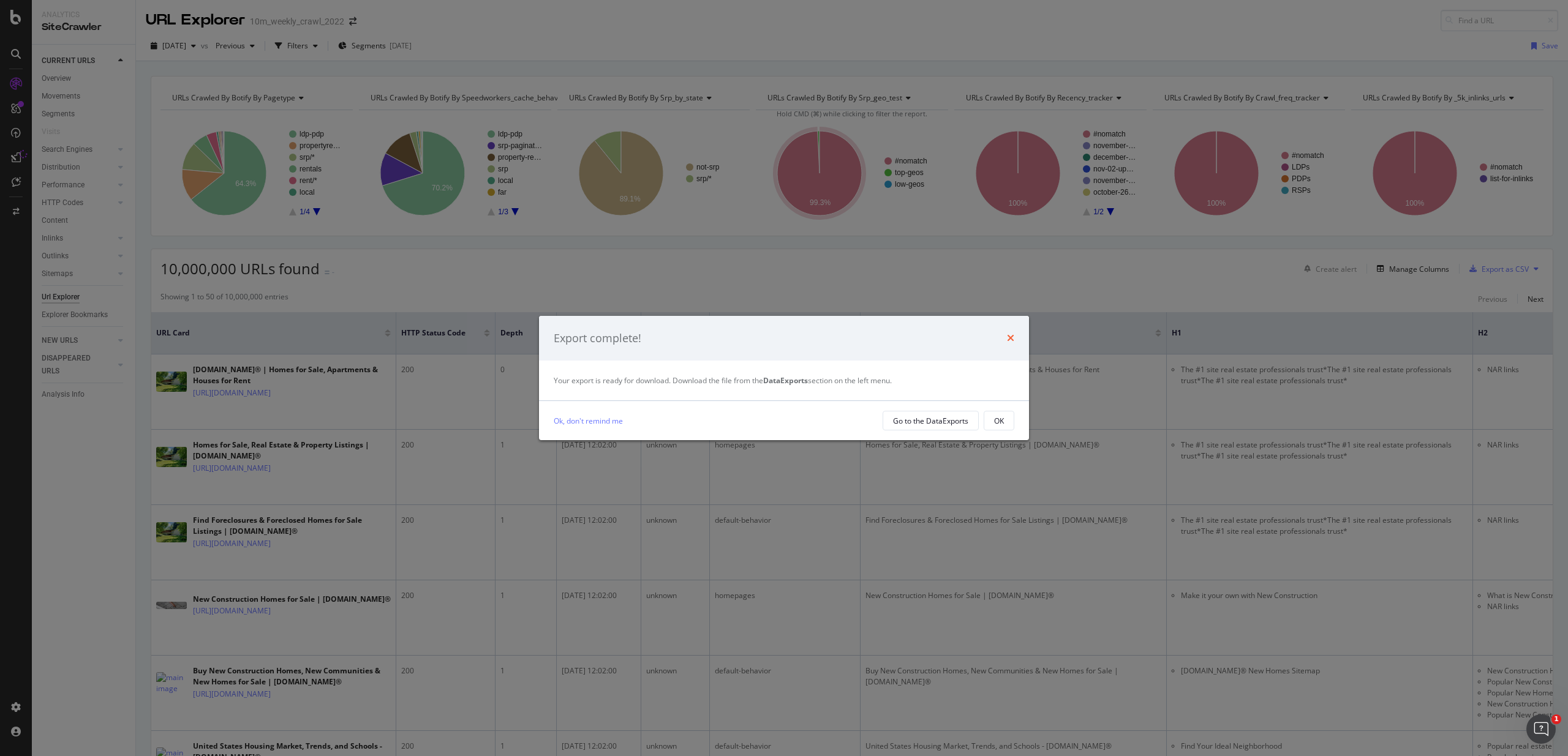
click at [1009, 339] on icon "times" at bounding box center [1010, 338] width 7 height 10
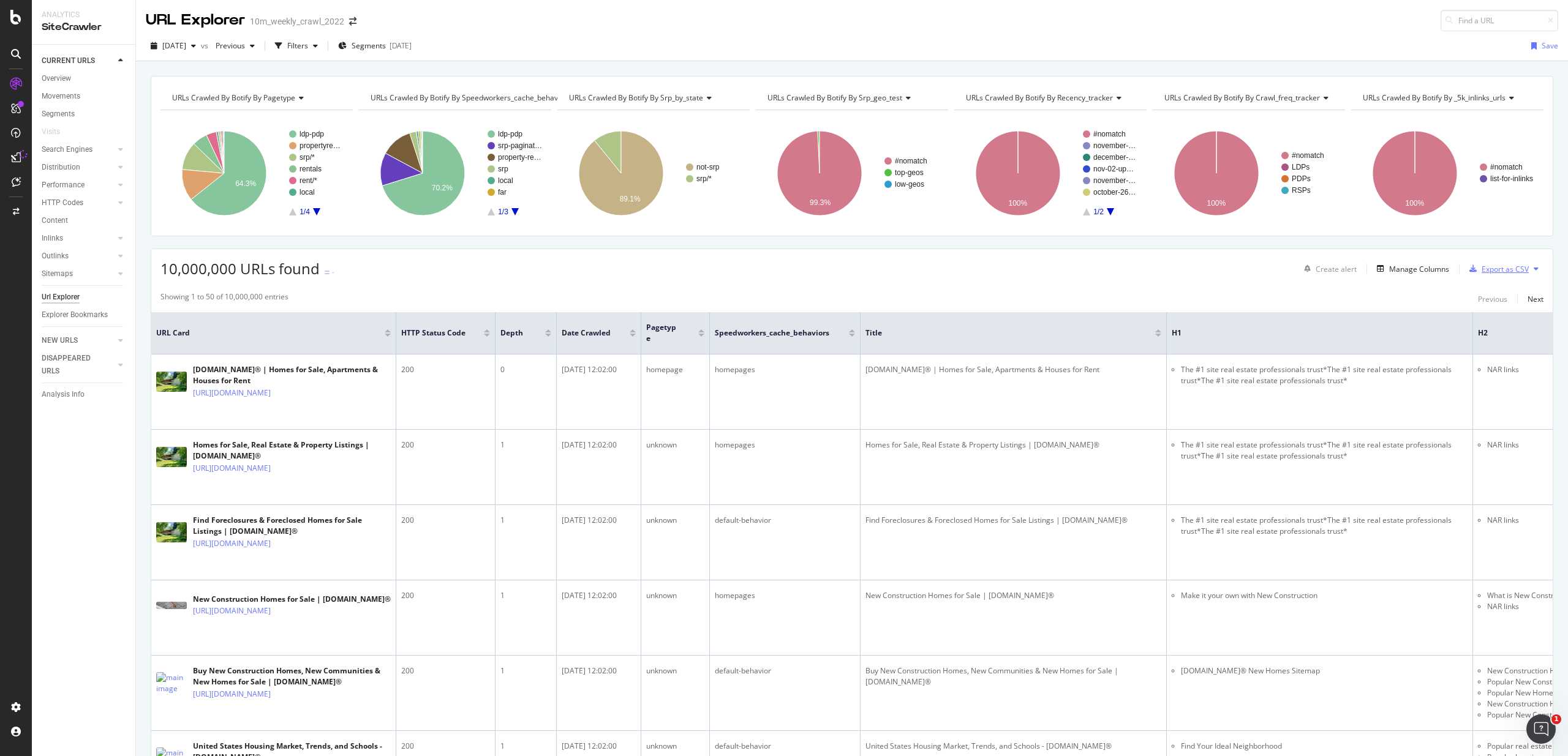
click at [1511, 268] on div "Export as CSV" at bounding box center [1505, 269] width 47 height 10
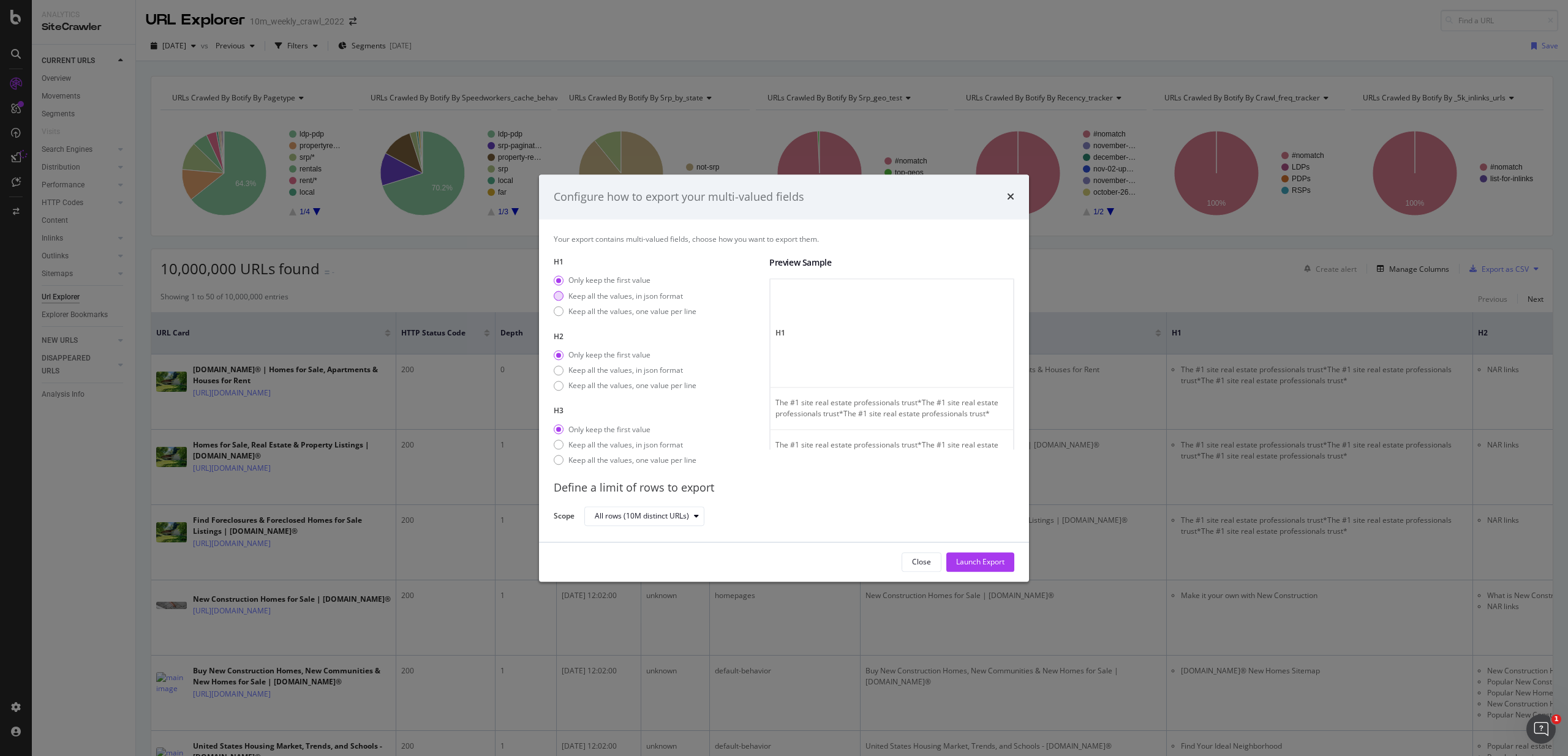
click at [650, 294] on div "Keep all the values, in json format" at bounding box center [626, 296] width 114 height 10
click at [598, 369] on div "Keep all the values, in json format" at bounding box center [626, 370] width 114 height 10
click at [589, 444] on div "Keep all the values, in json format" at bounding box center [626, 445] width 114 height 10
click at [668, 514] on div "All rows (10M distinct URLs)" at bounding box center [641, 517] width 94 height 7
click at [631, 553] on div "Define a limit" at bounding box center [623, 557] width 46 height 10
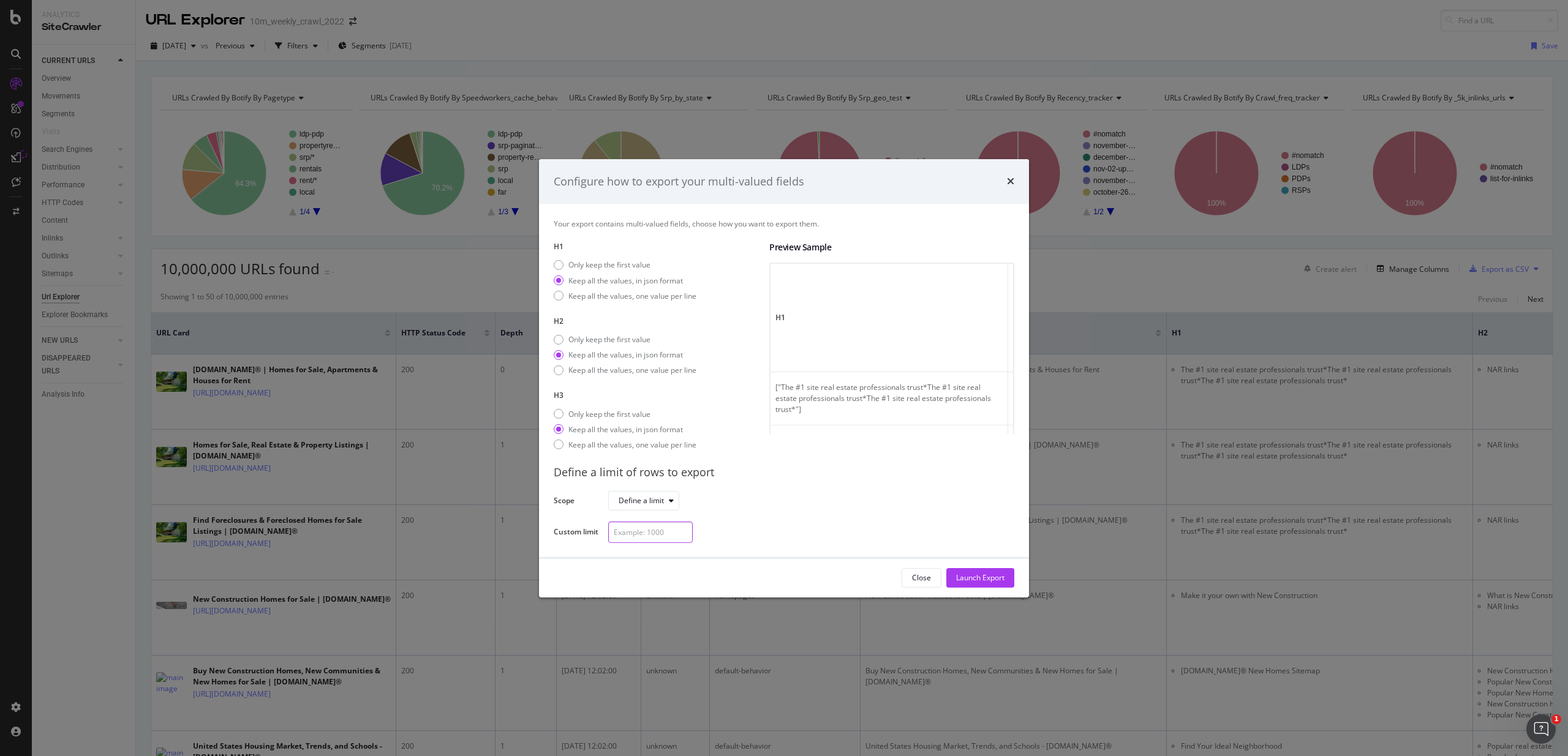
click at [634, 526] on input "modal" at bounding box center [650, 532] width 84 height 22
type input "100000"
click at [986, 577] on div "Launch Export" at bounding box center [980, 578] width 49 height 10
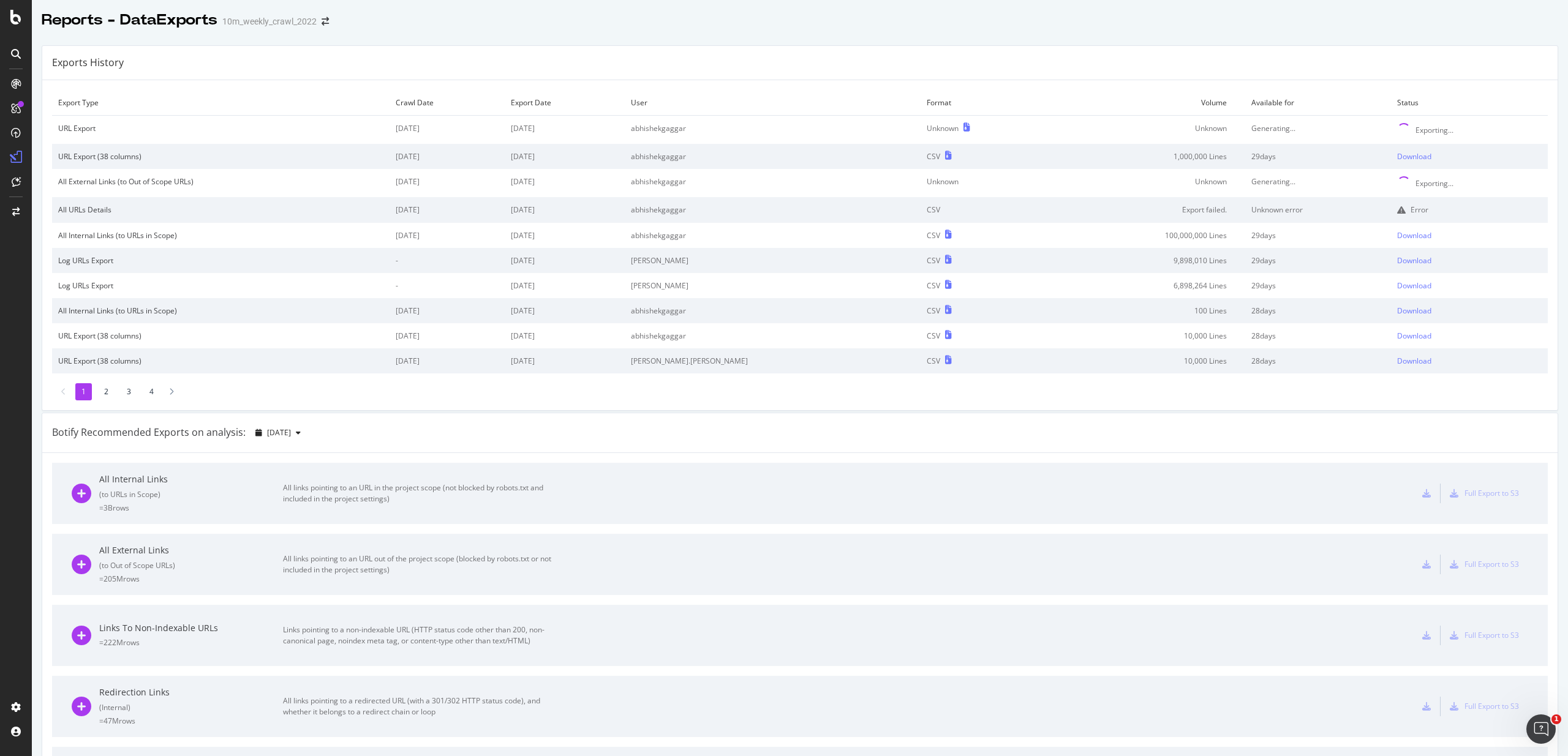
click at [1402, 180] on div "Exporting..." at bounding box center [1469, 183] width 145 height 14
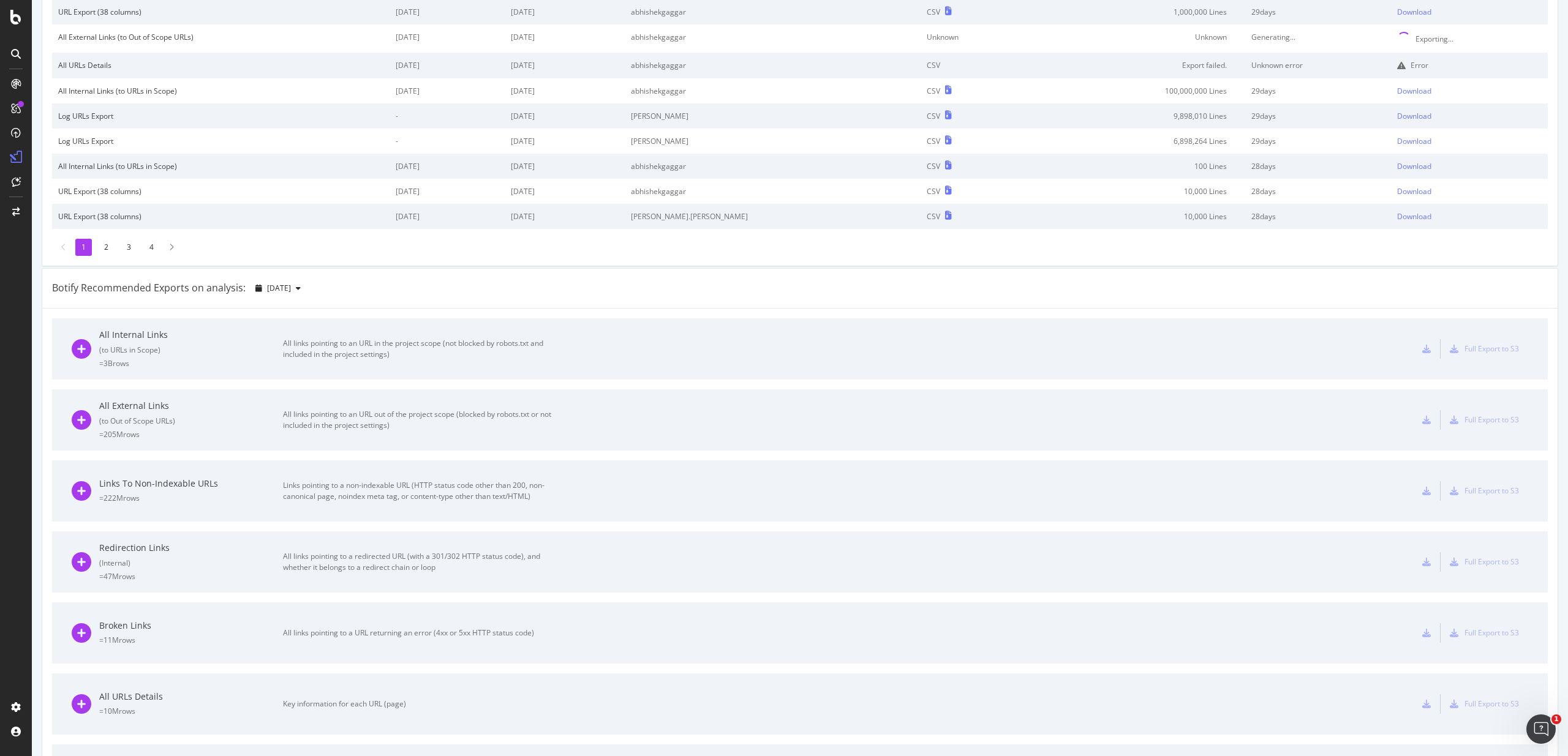
scroll to position [149, 0]
